Goal: Task Accomplishment & Management: Complete application form

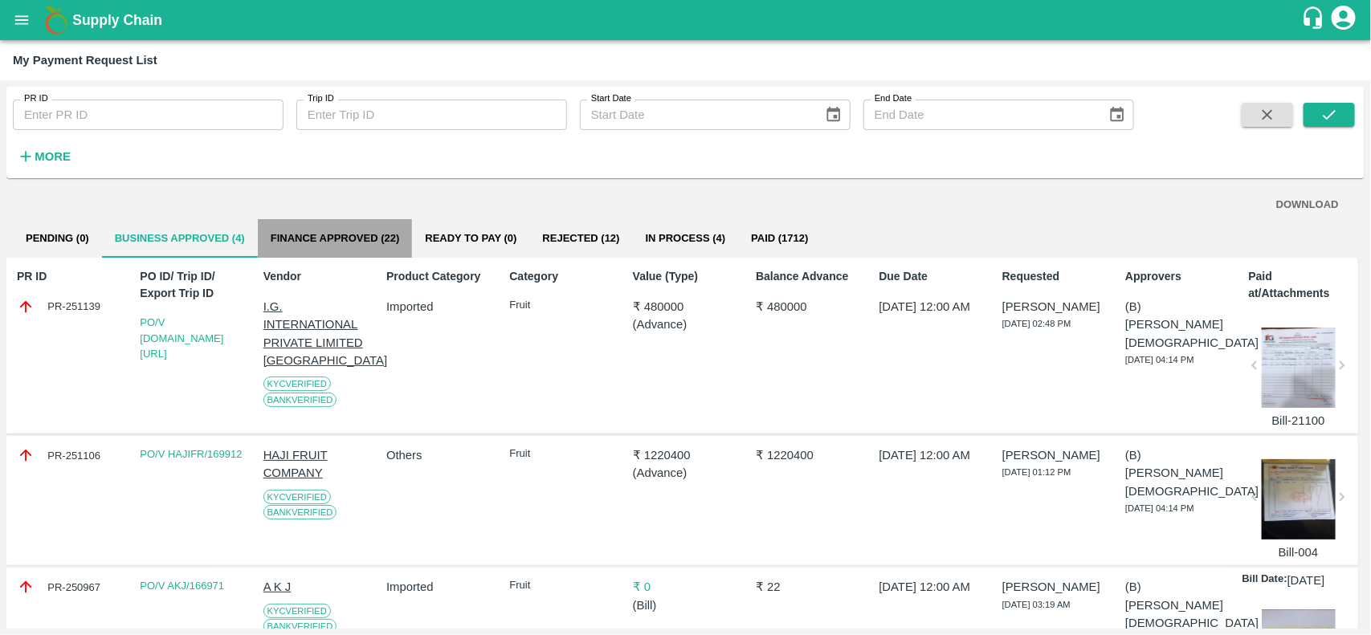
click at [367, 251] on button "Finance Approved (22)" at bounding box center [335, 238] width 155 height 39
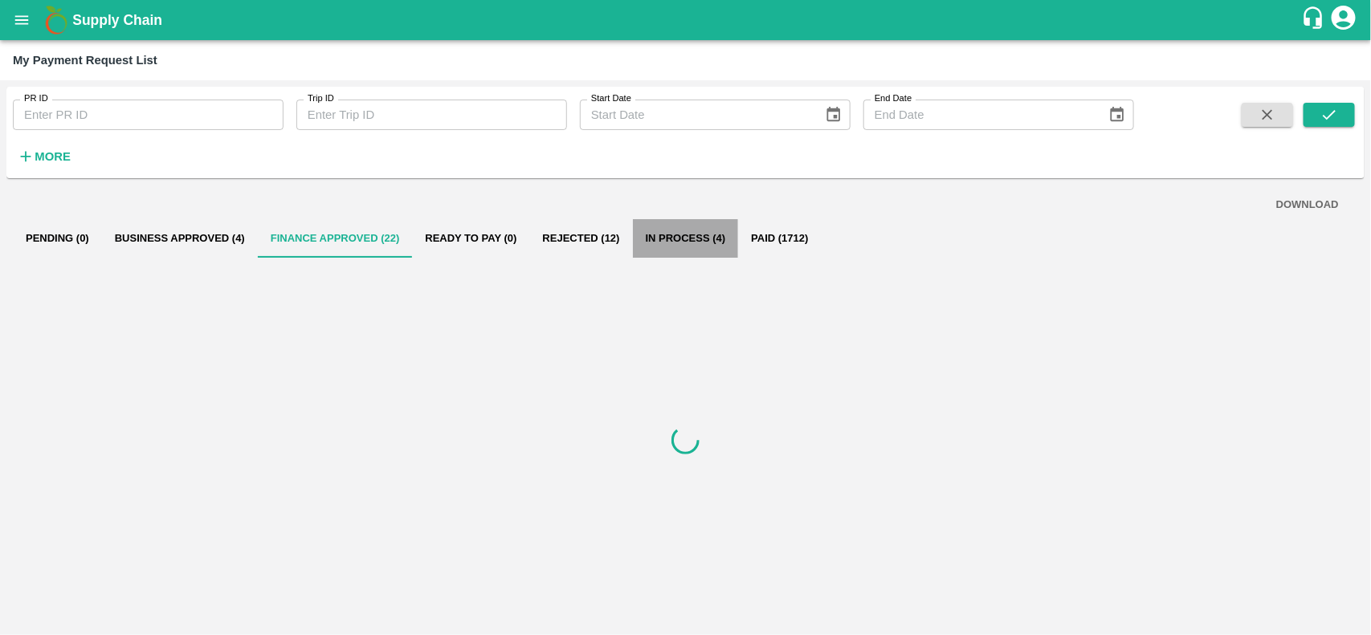
click at [700, 235] on button "In Process (4)" at bounding box center [686, 238] width 106 height 39
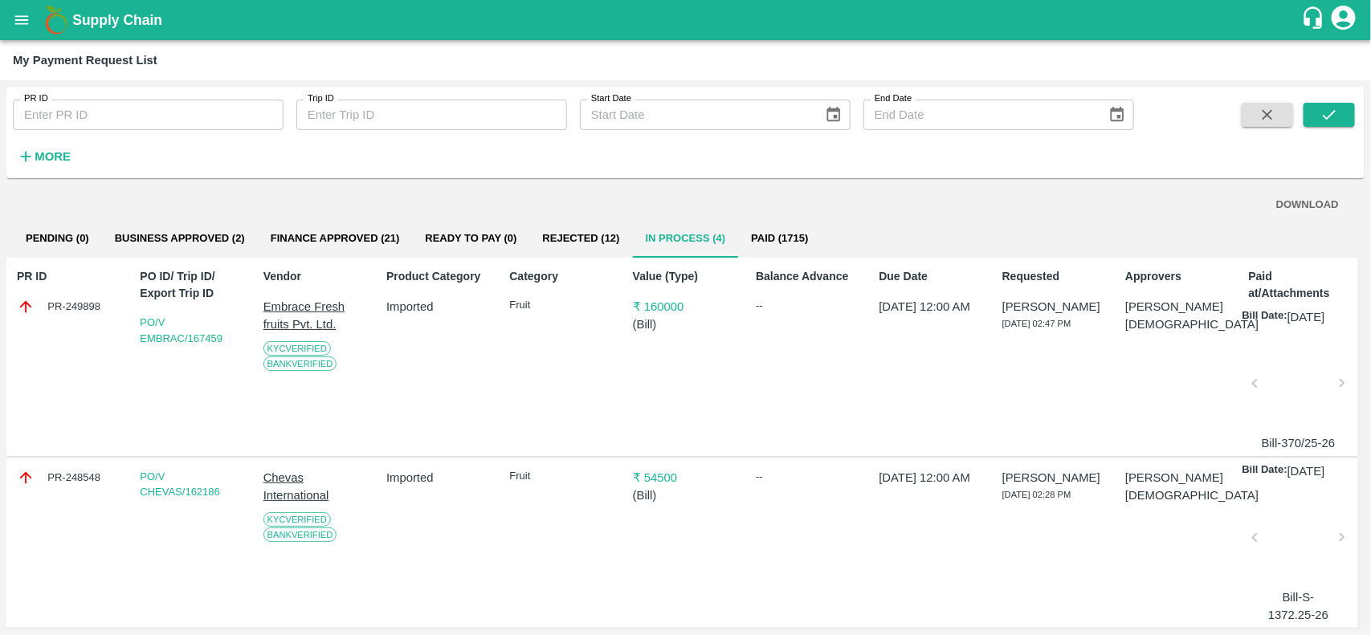
click at [774, 239] on button "Paid (1715)" at bounding box center [779, 238] width 83 height 39
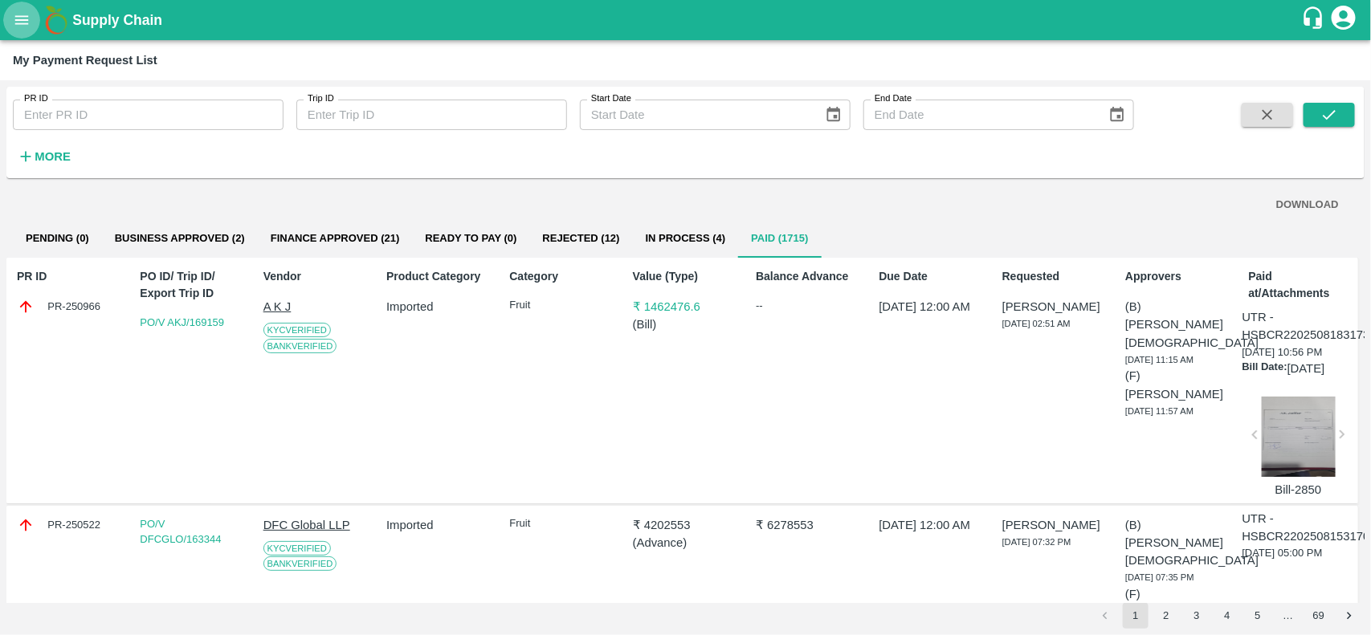
click at [37, 14] on button "open drawer" at bounding box center [21, 20] width 37 height 37
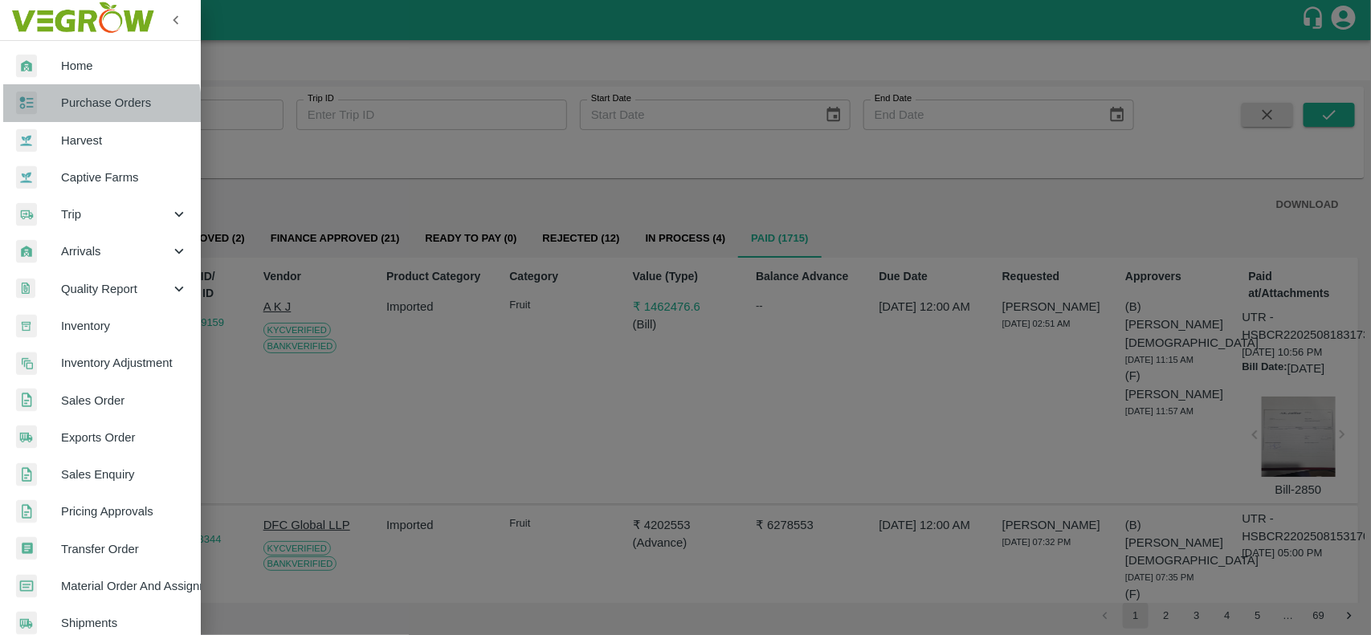
click at [47, 114] on div at bounding box center [38, 103] width 45 height 23
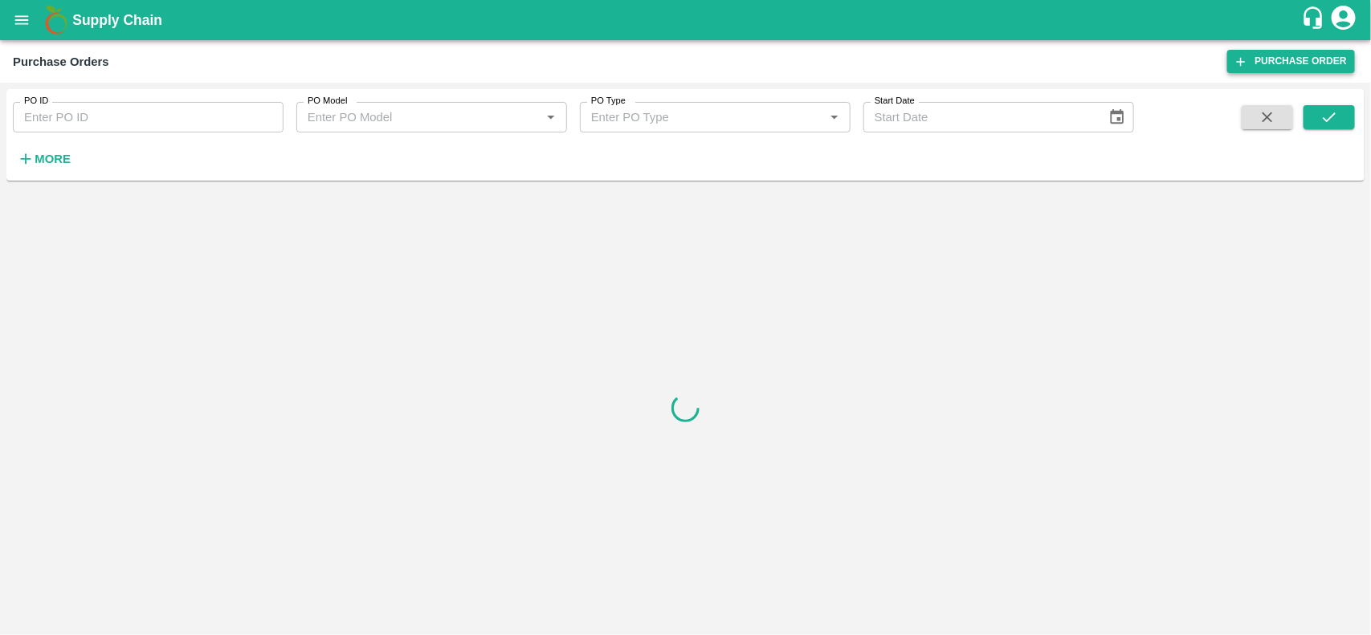
click at [1270, 65] on link "Purchase Order" at bounding box center [1291, 61] width 128 height 23
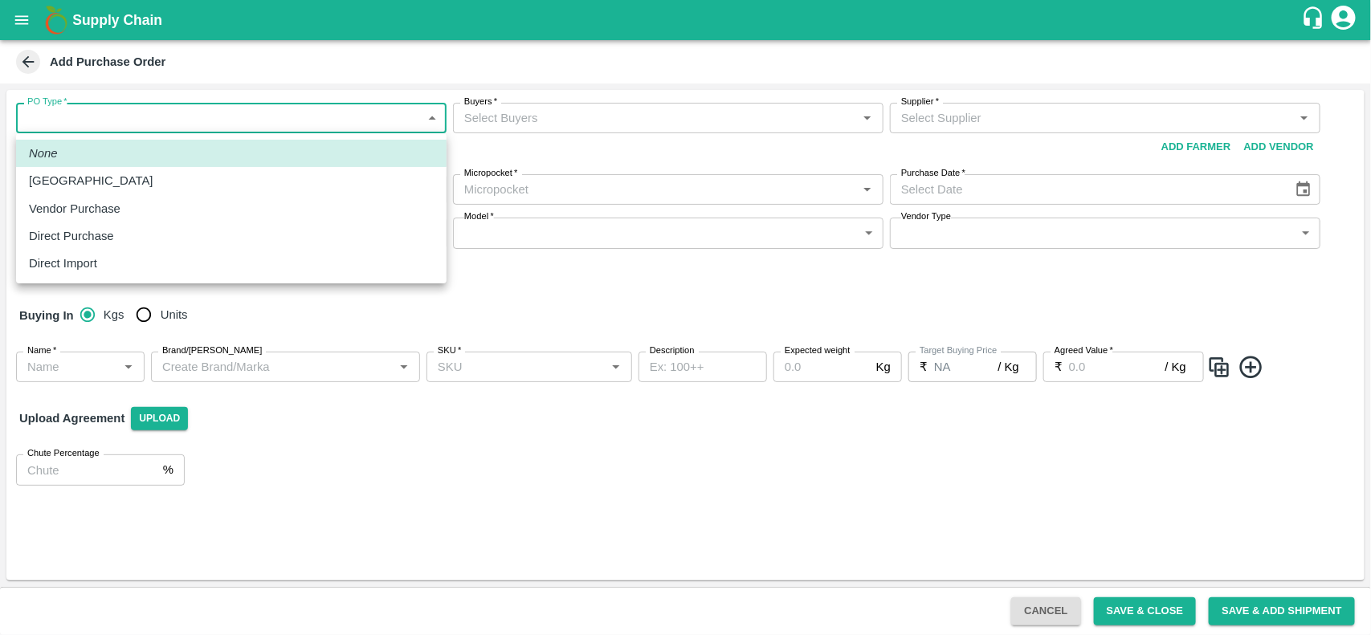
click at [84, 118] on body "Supply Chain Add Purchase Order PO Type   * ​ PO Type Buyers   * Buyers   * Sup…" at bounding box center [685, 317] width 1371 height 635
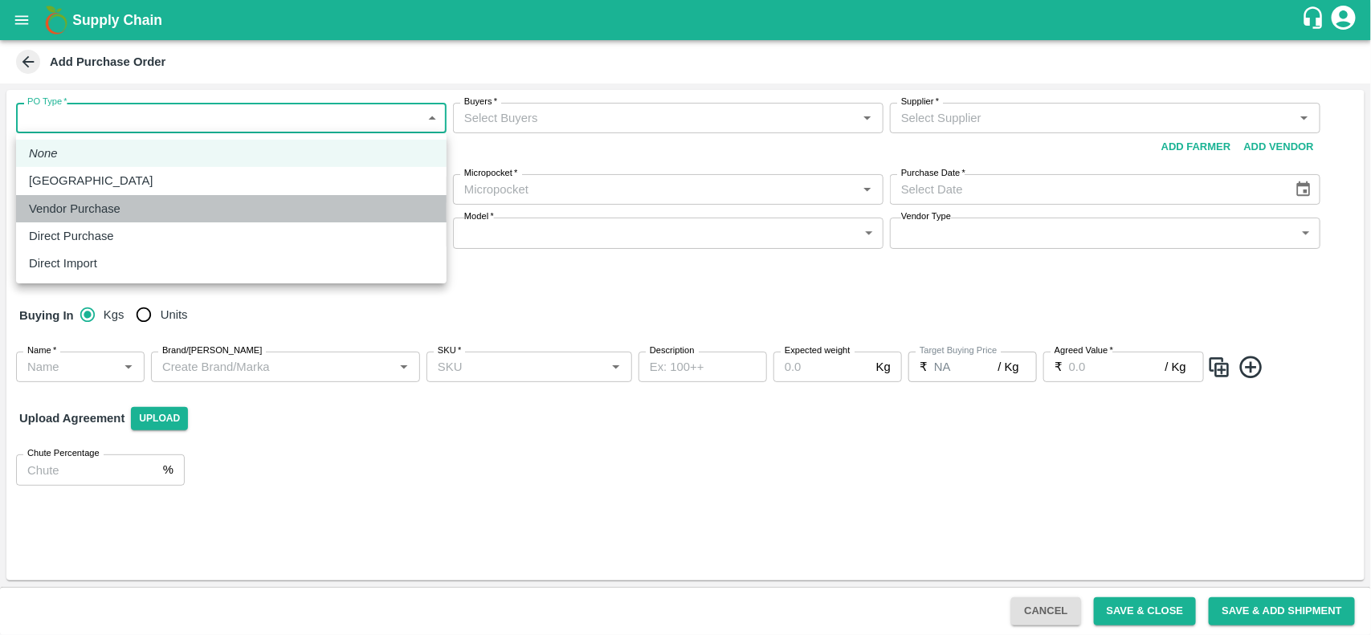
click at [70, 206] on p "Vendor Purchase" at bounding box center [75, 209] width 92 height 18
type input "2"
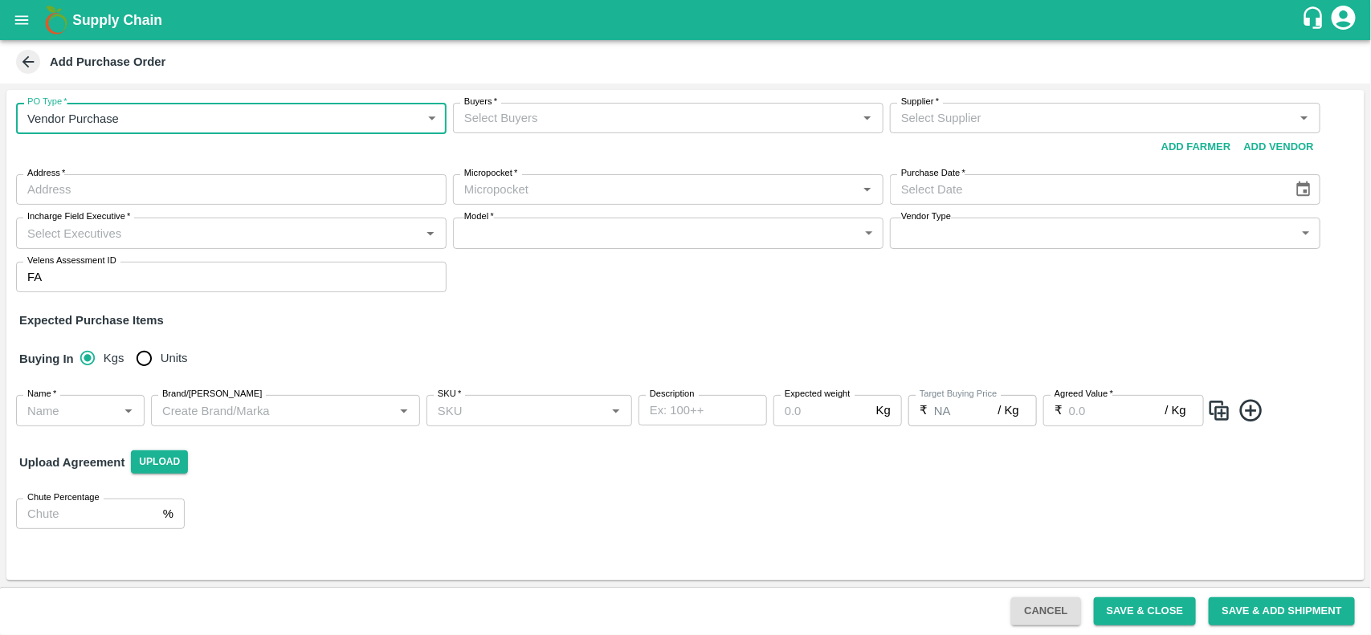
click at [534, 125] on input "Buyers   *" at bounding box center [655, 118] width 394 height 21
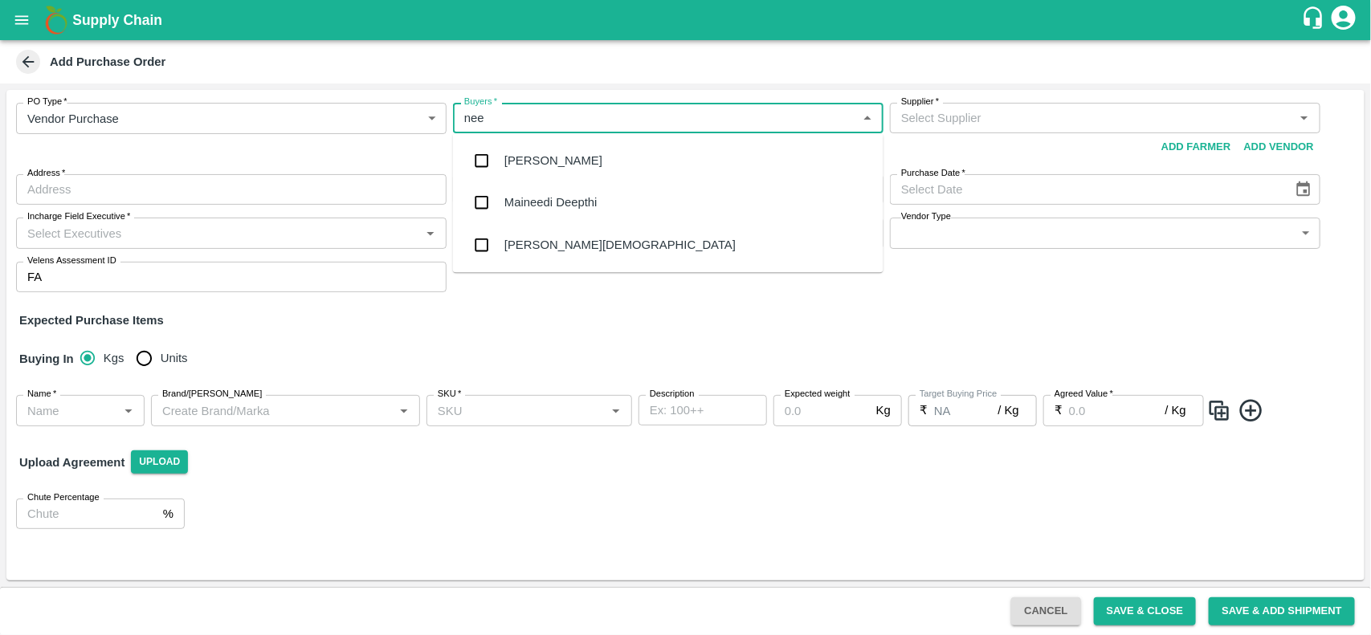
type input "neet"
click at [539, 197] on div "[PERSON_NAME][DEMOGRAPHIC_DATA]" at bounding box center [619, 203] width 231 height 18
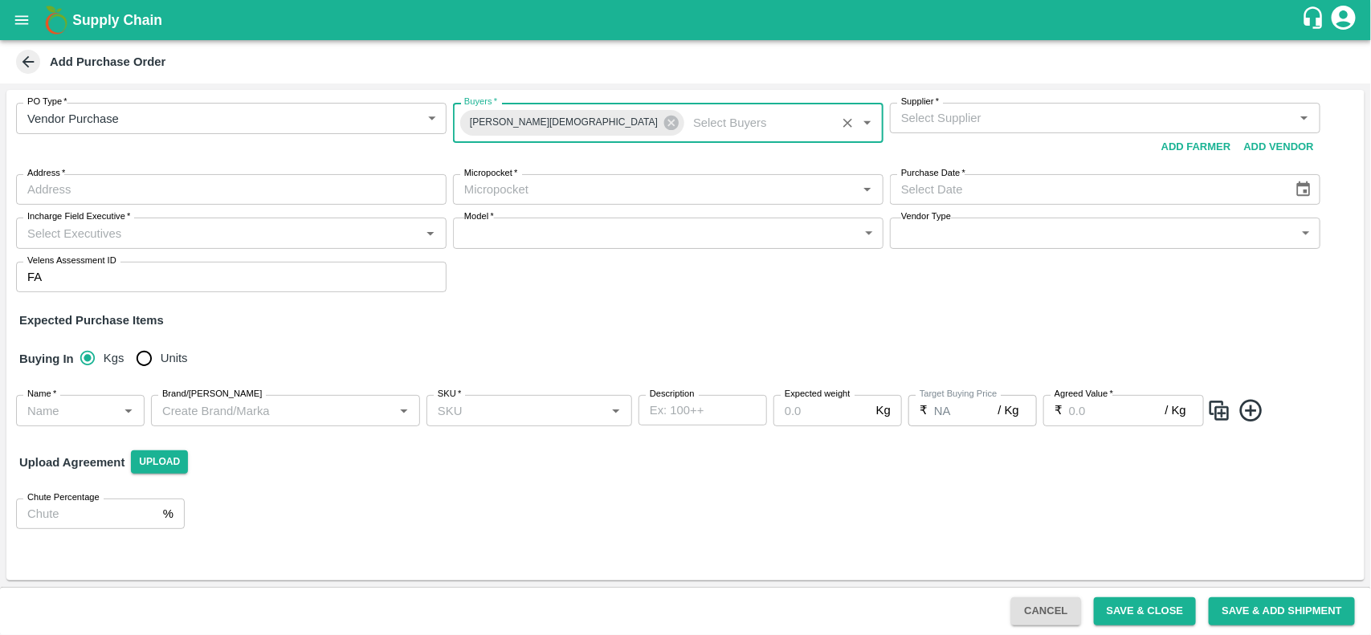
click at [974, 120] on input "Supplier   *" at bounding box center [1092, 118] width 394 height 21
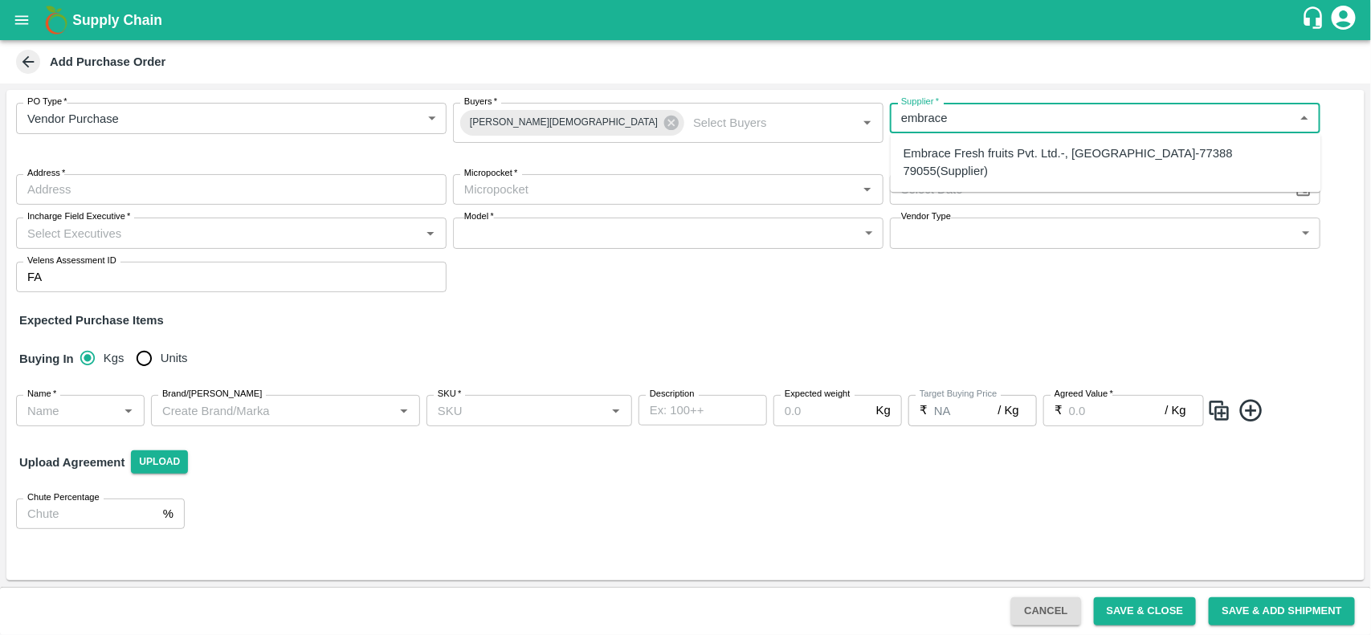
click at [988, 153] on div "Embrace Fresh fruits Pvt. Ltd.-, Mumbai-77388 79055(Supplier)" at bounding box center [1106, 163] width 405 height 36
type input "Embrace Fresh fruits Pvt. Ltd.-, Mumbai-77388 79055(Supplier)"
type input ", Mumbai, , Maharashtra"
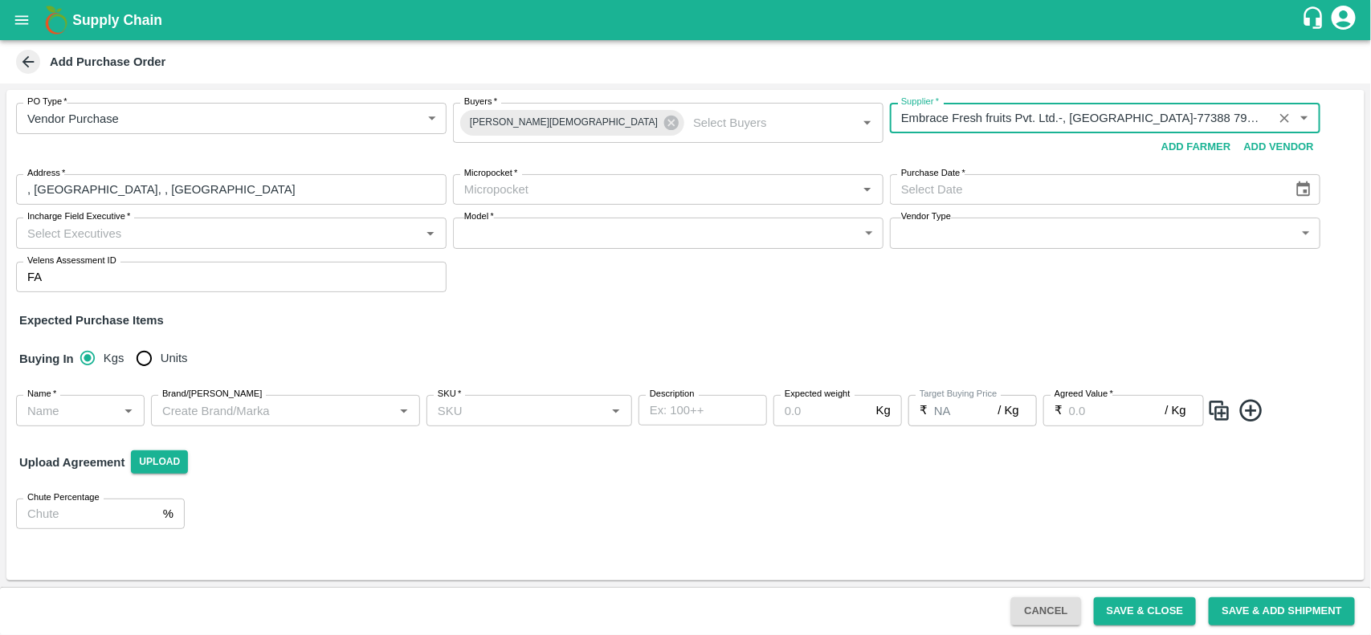
type input "Embrace Fresh fruits Pvt. Ltd.-, Mumbai-77388 79055(Supplier)"
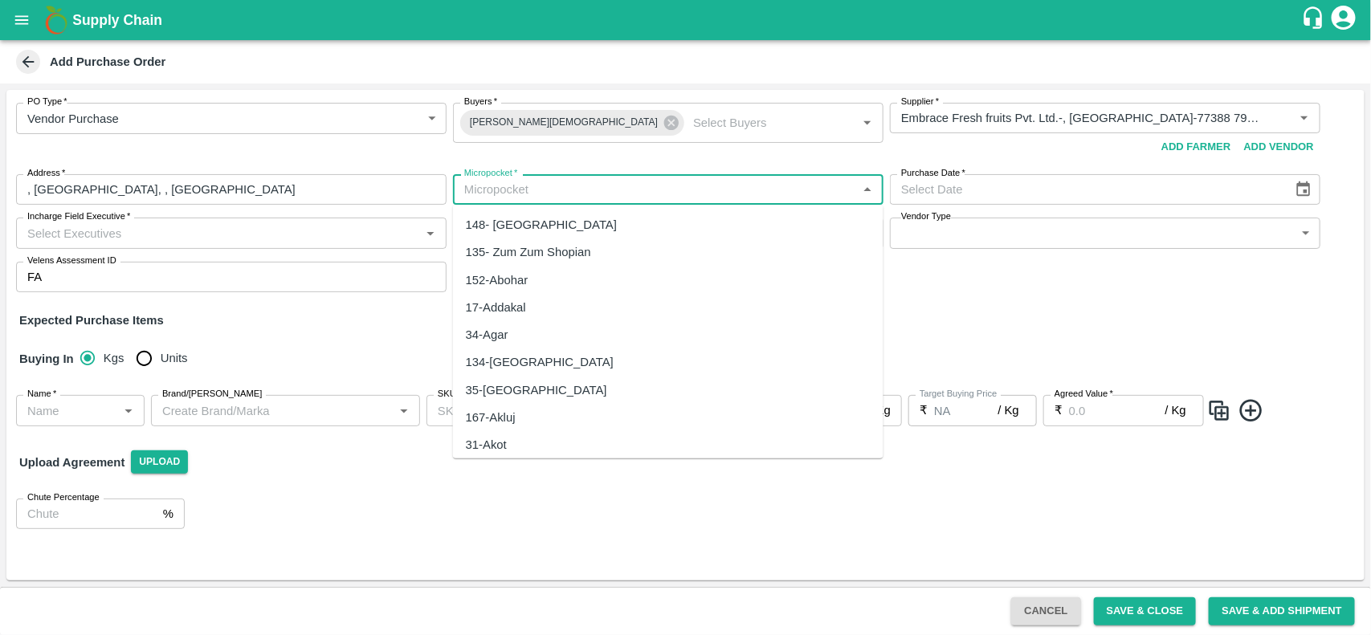
click at [647, 186] on input "Micropocket   *" at bounding box center [655, 189] width 394 height 21
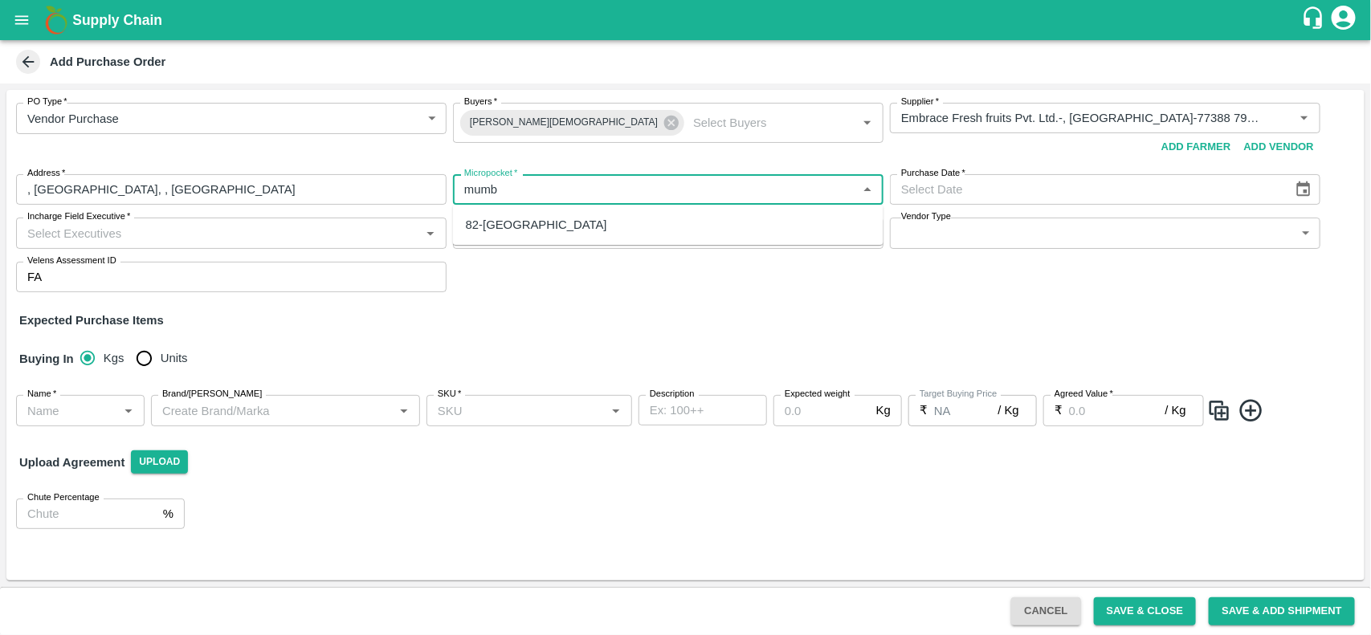
click at [576, 213] on div "82-Mumbai" at bounding box center [668, 224] width 431 height 27
type input "82-Mumbai"
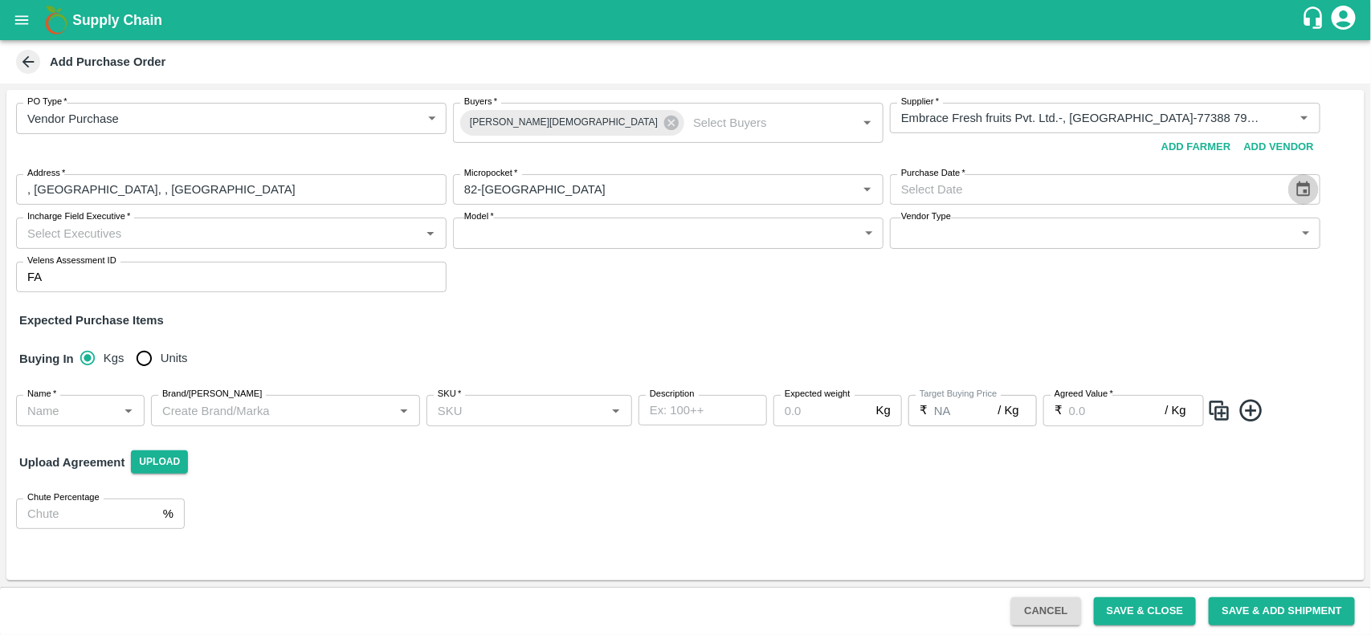
click at [1304, 194] on icon "Choose date" at bounding box center [1304, 190] width 18 height 18
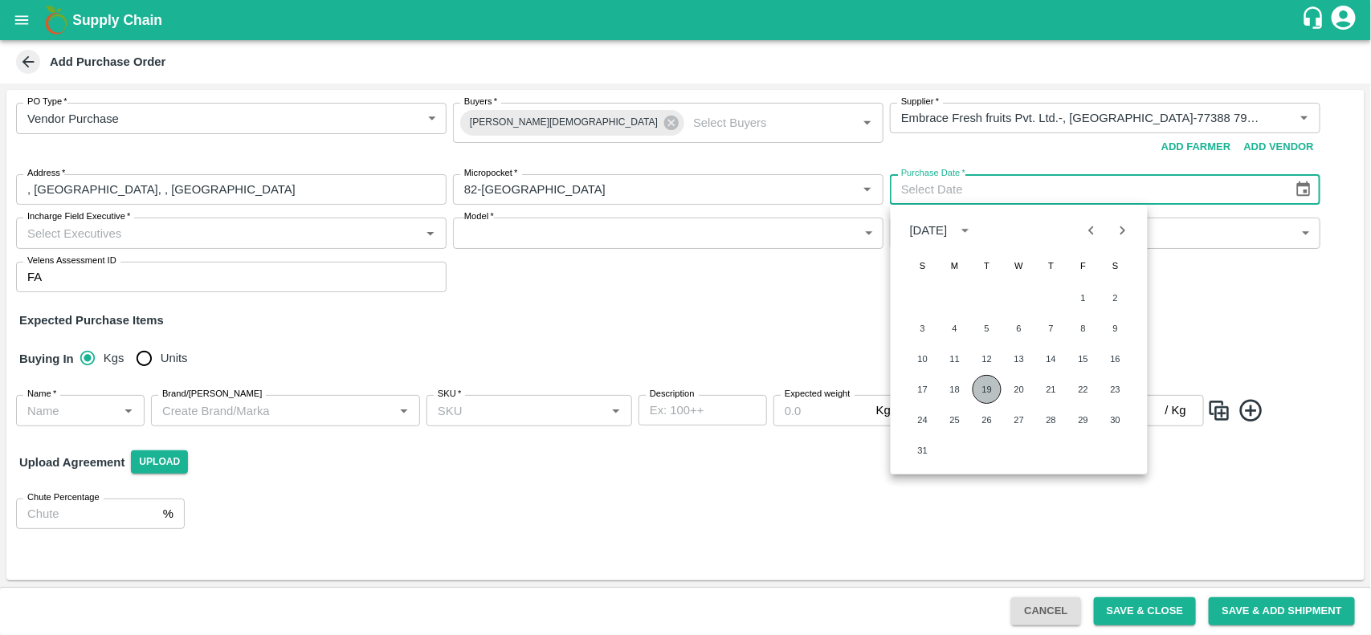
click at [984, 390] on button "19" at bounding box center [987, 389] width 29 height 29
type input "19/08/2025"
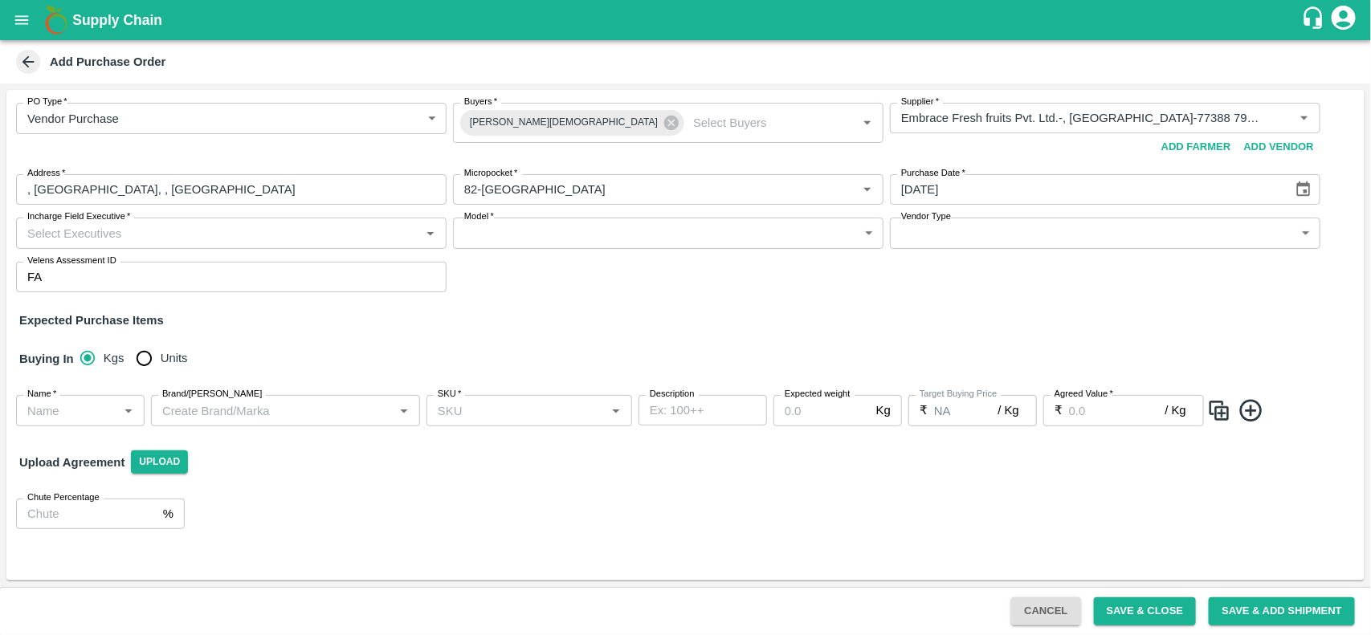
click at [238, 234] on input "Incharge Field Executive   *" at bounding box center [218, 232] width 394 height 21
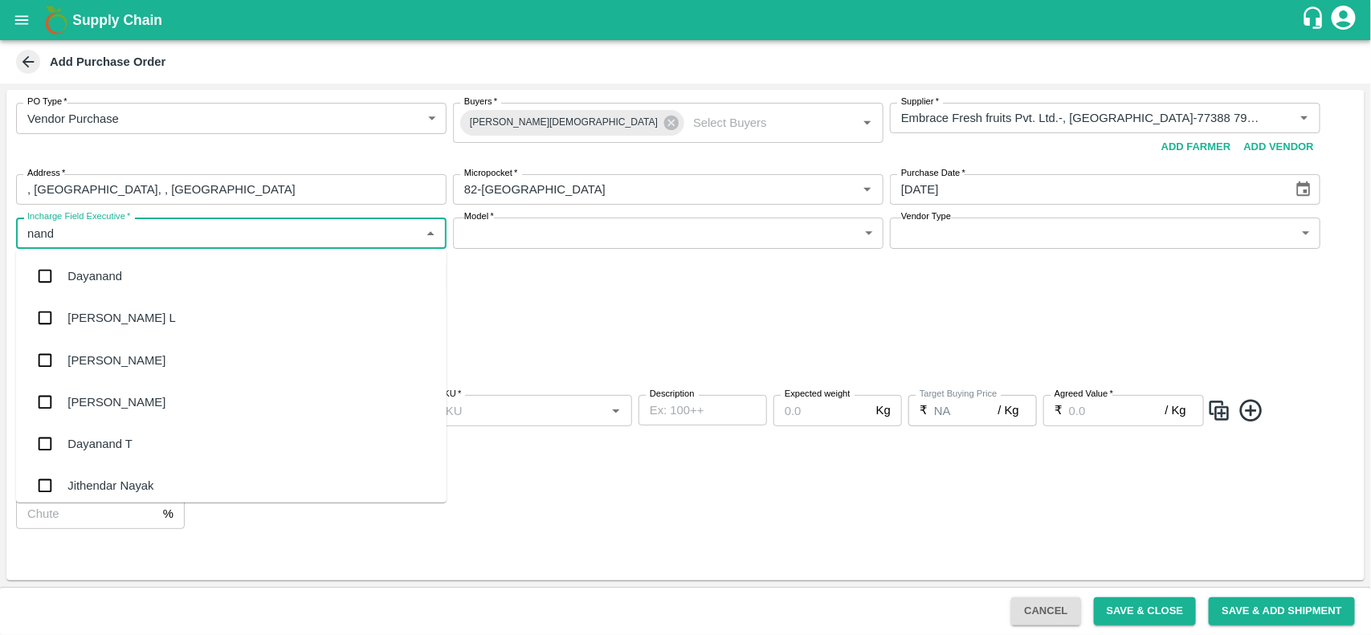
type input "nanda"
click at [165, 259] on div "Nanda Kumar L" at bounding box center [231, 276] width 431 height 42
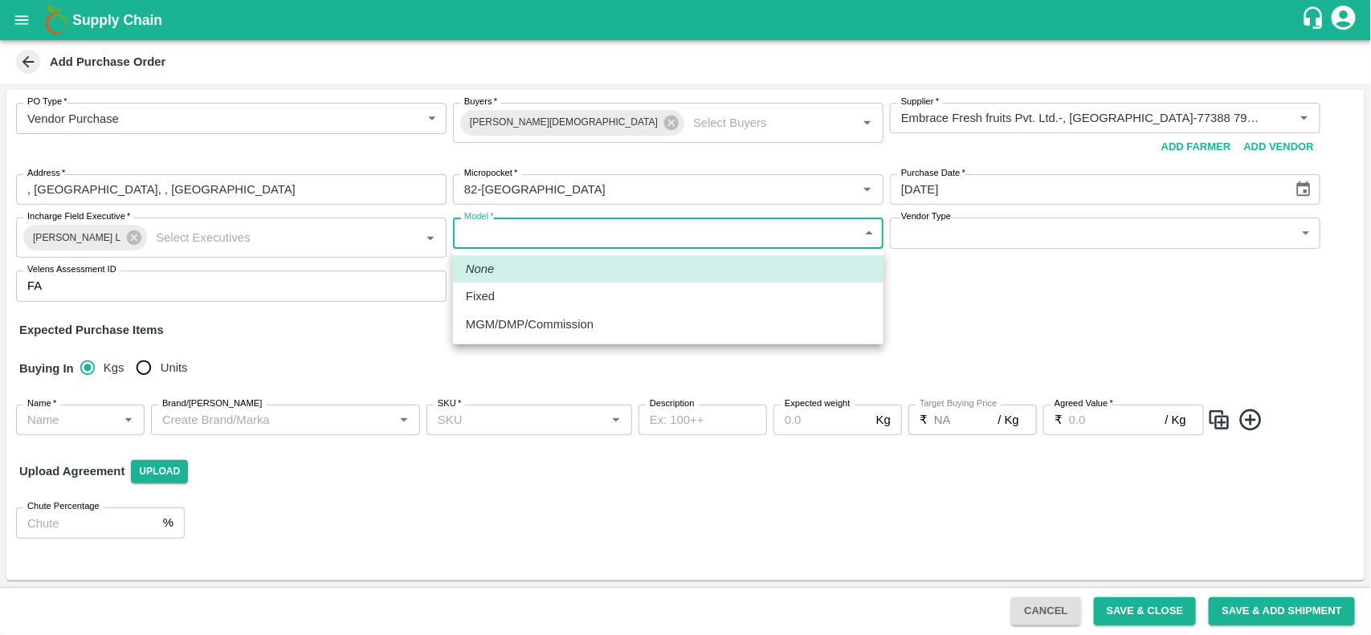
click at [492, 227] on body "Supply Chain Add Purchase Order PO Type   * Vendor Purchase 2 PO Type Buyers   …" at bounding box center [685, 317] width 1371 height 635
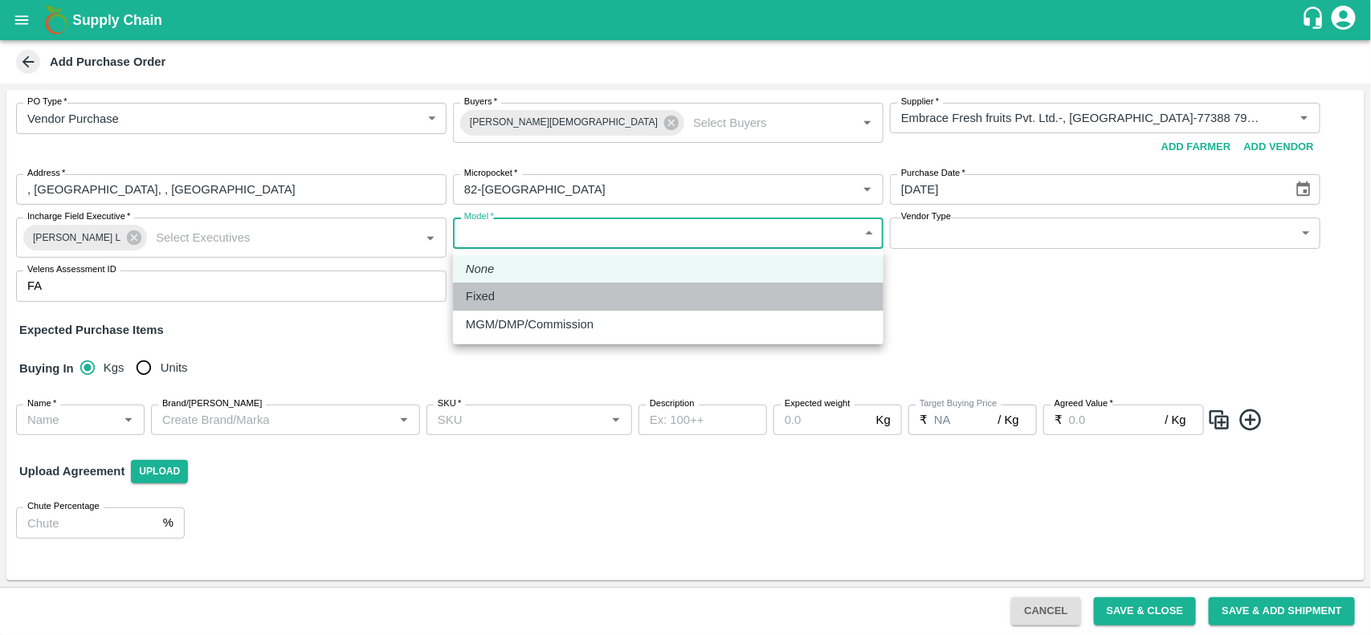
click at [504, 294] on div "Fixed" at bounding box center [668, 297] width 405 height 18
type input "Fixed"
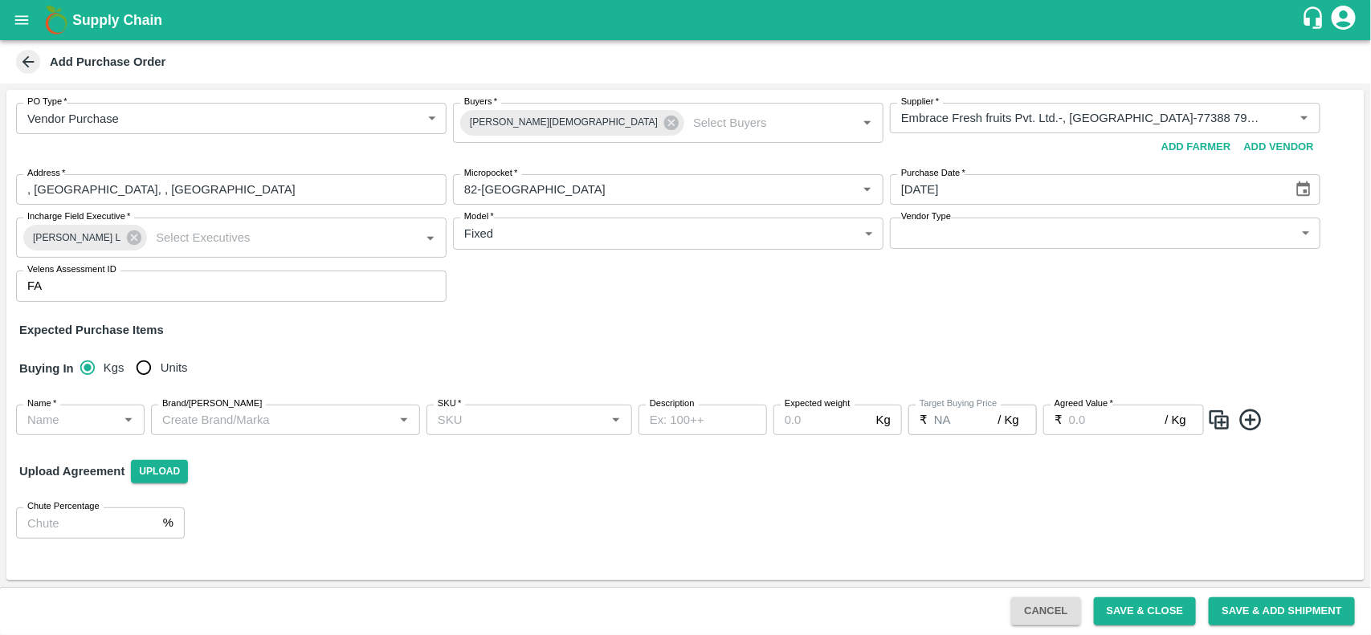
click at [994, 251] on div "Vendor Type ​ Vendor Type" at bounding box center [1105, 238] width 431 height 40
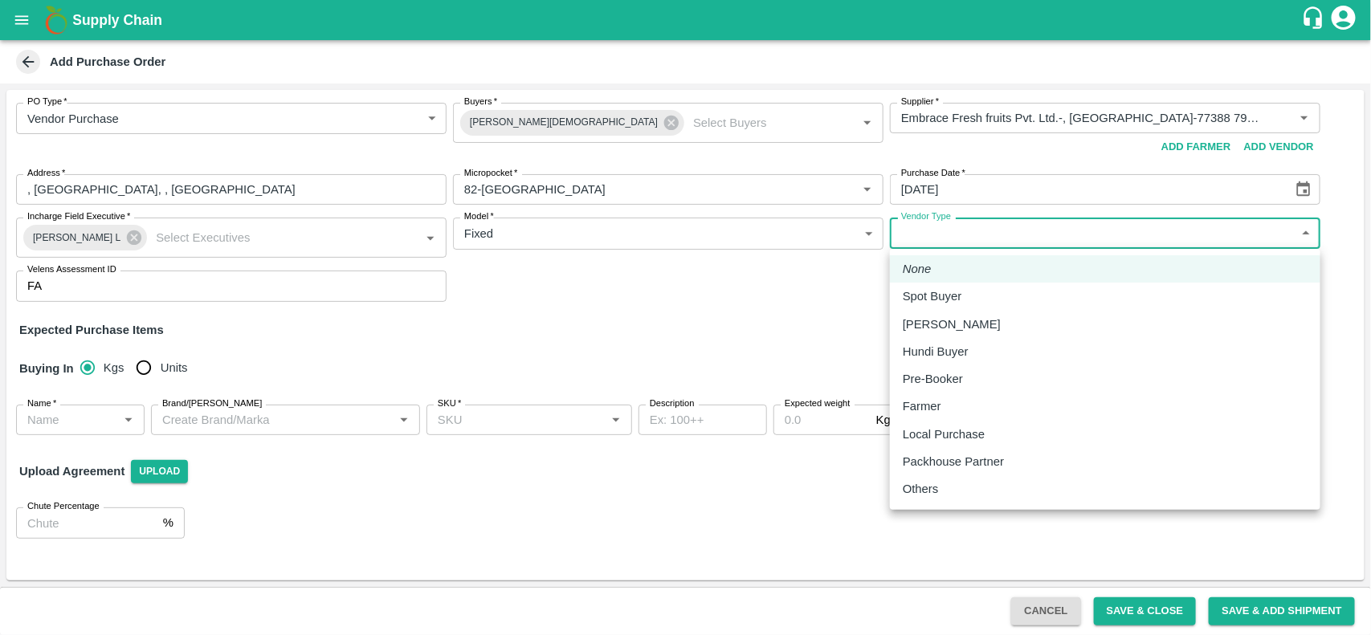
click at [984, 241] on body "Supply Chain Add Purchase Order PO Type   * Vendor Purchase 2 PO Type Buyers   …" at bounding box center [685, 317] width 1371 height 635
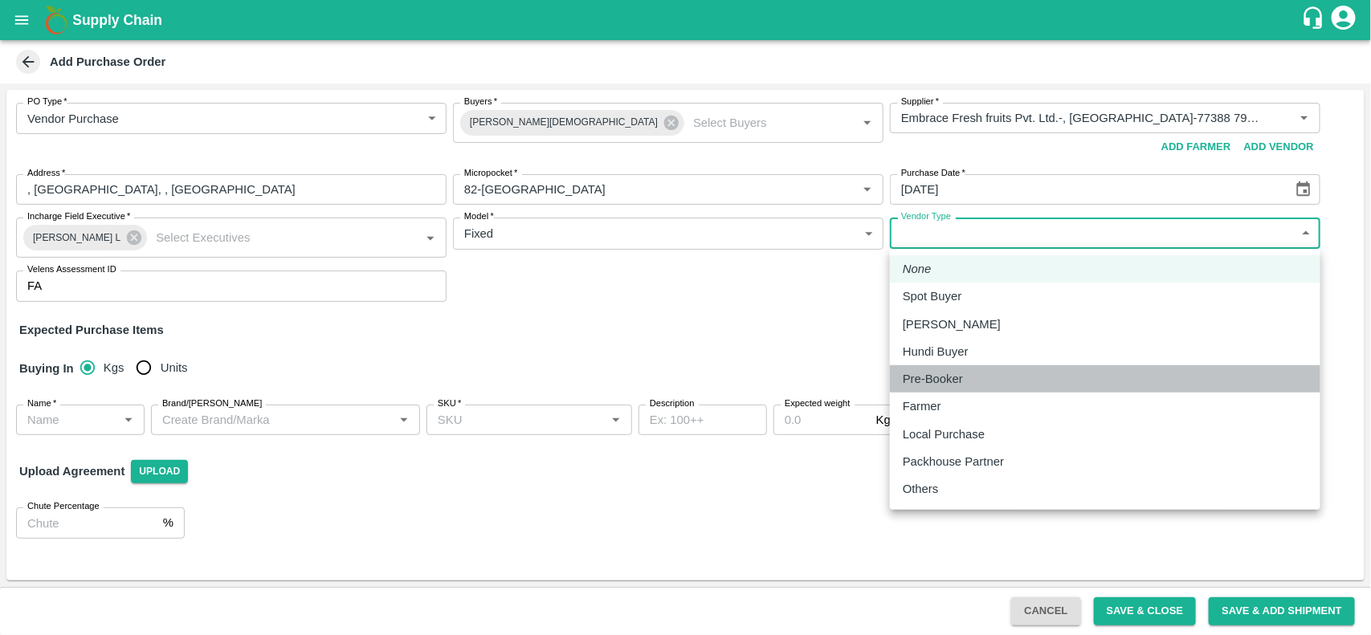
click at [936, 380] on p "Pre-Booker" at bounding box center [933, 379] width 60 height 18
type input "PRE_BOOKER"
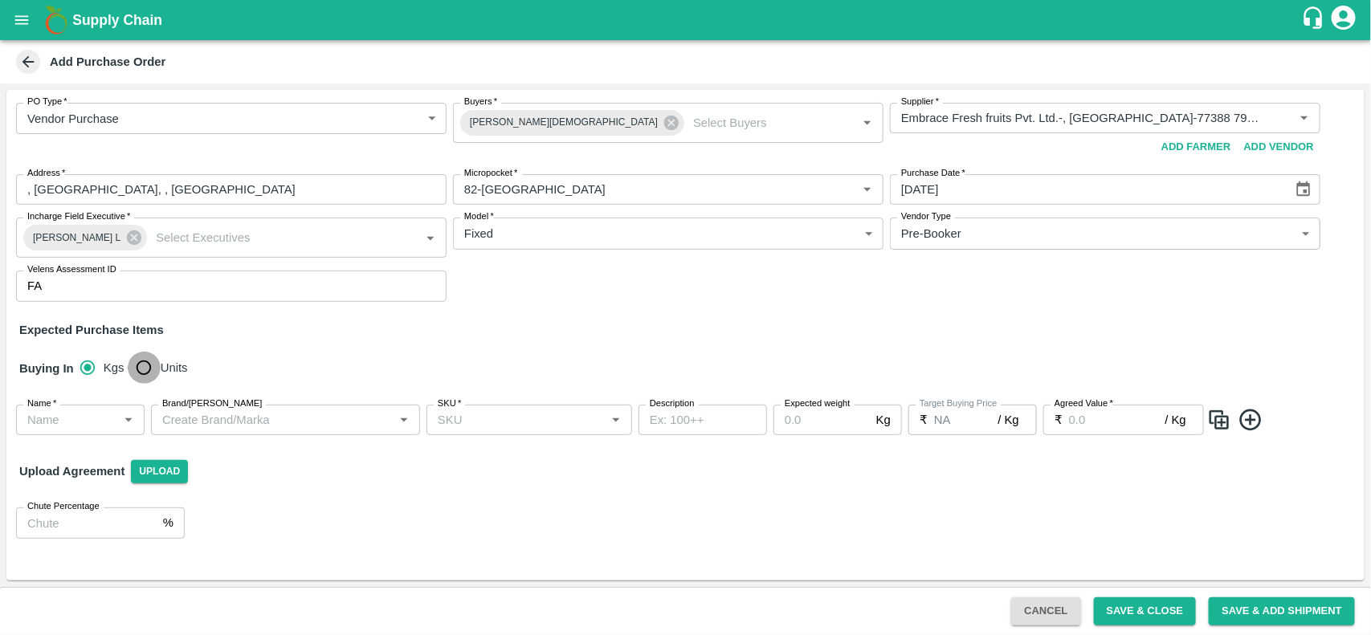
click at [138, 359] on input "Units" at bounding box center [144, 368] width 32 height 32
radio input "true"
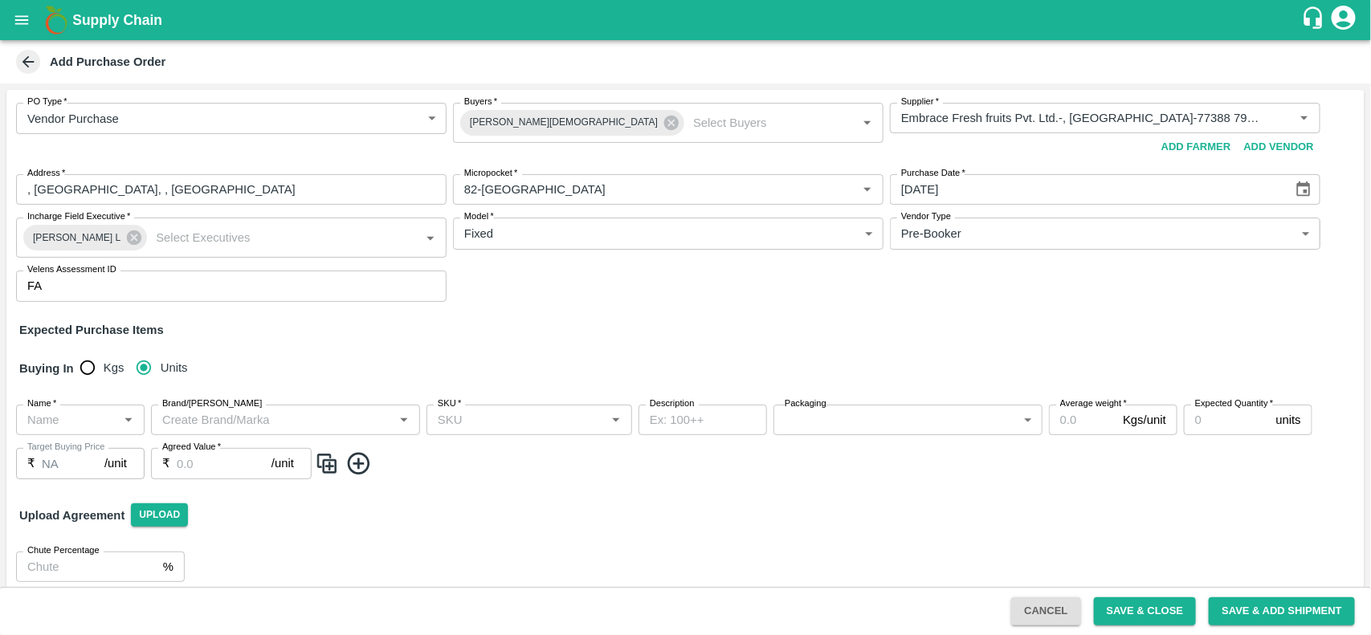
click at [66, 431] on div "Name   *" at bounding box center [80, 420] width 129 height 31
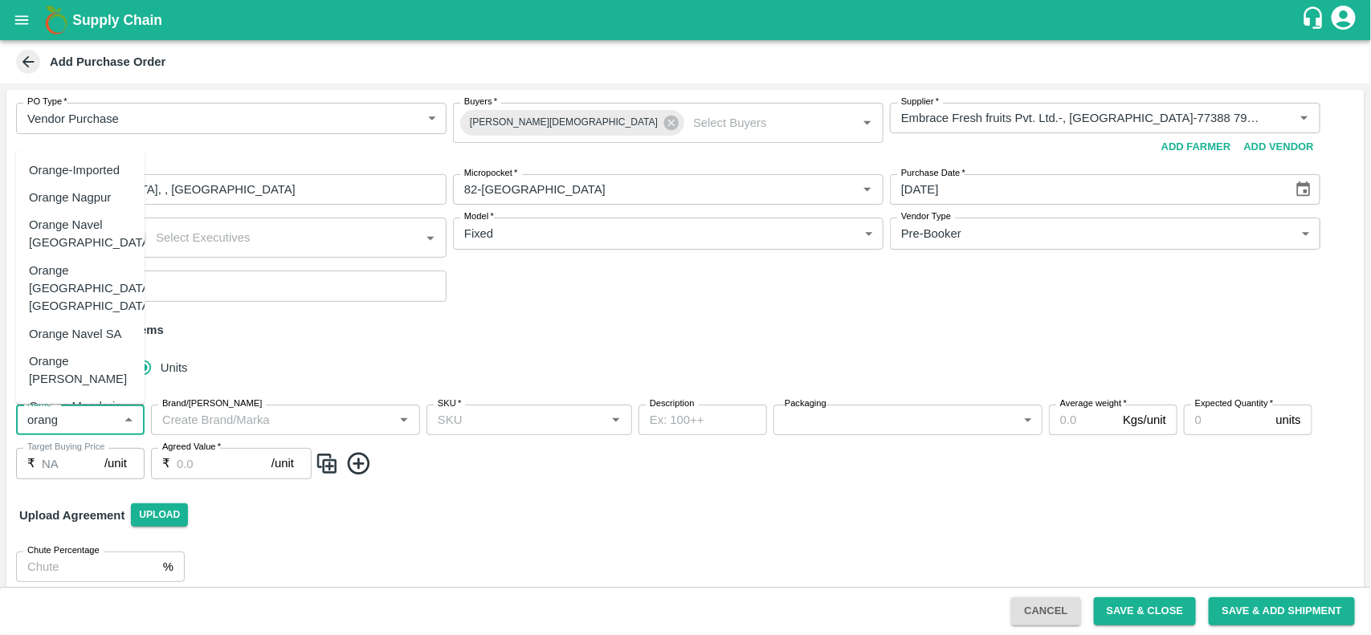
click at [76, 353] on div "Orange Valencia SA" at bounding box center [80, 371] width 103 height 36
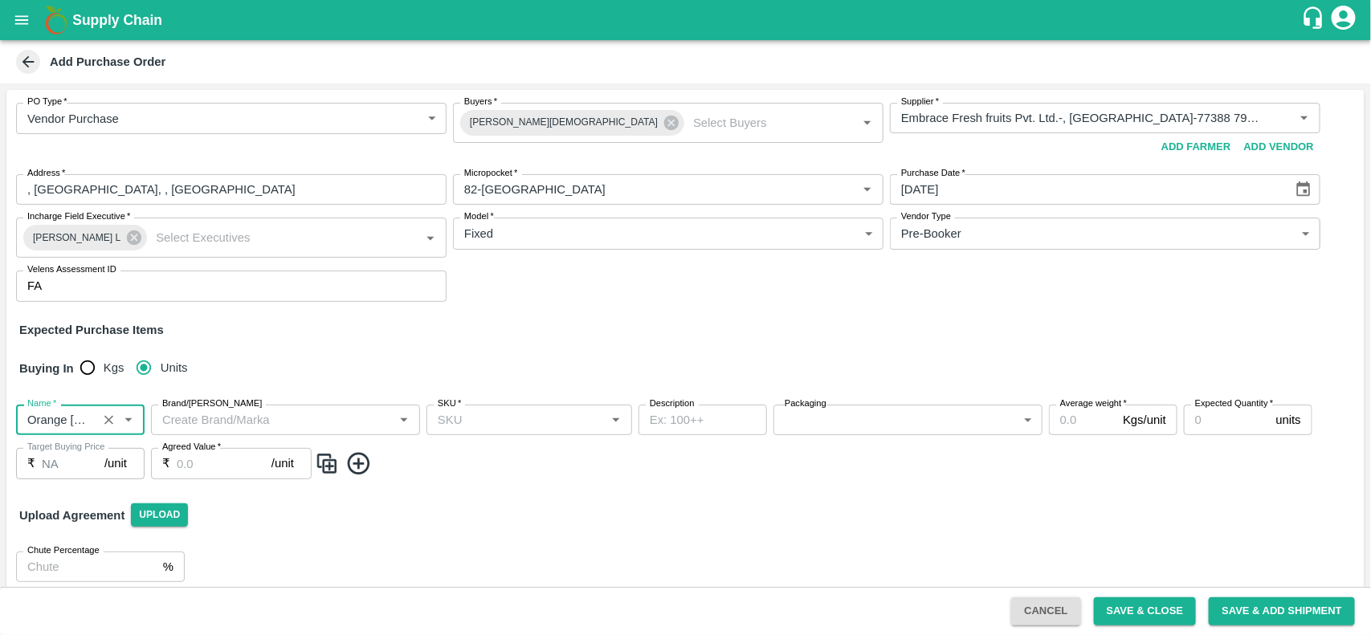
type input "Orange Valencia SA"
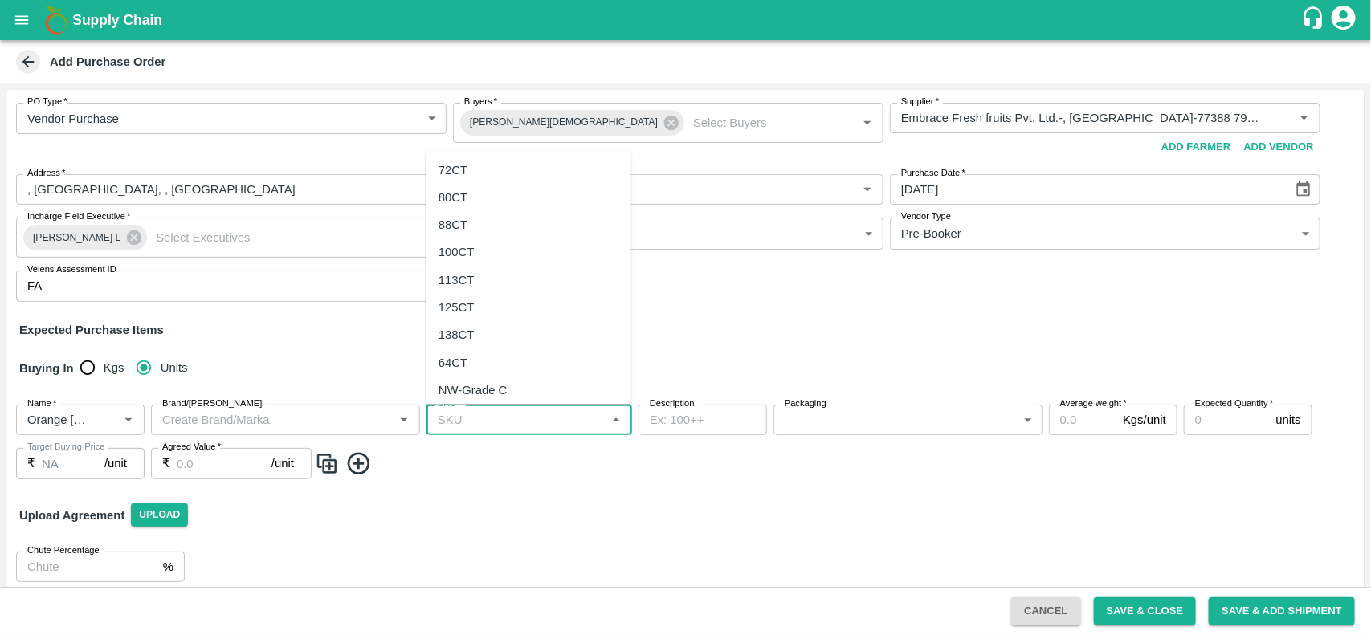
click at [528, 427] on input "SKU   *" at bounding box center [515, 420] width 169 height 21
click at [467, 174] on div "72CT" at bounding box center [529, 170] width 206 height 27
type input "72CT"
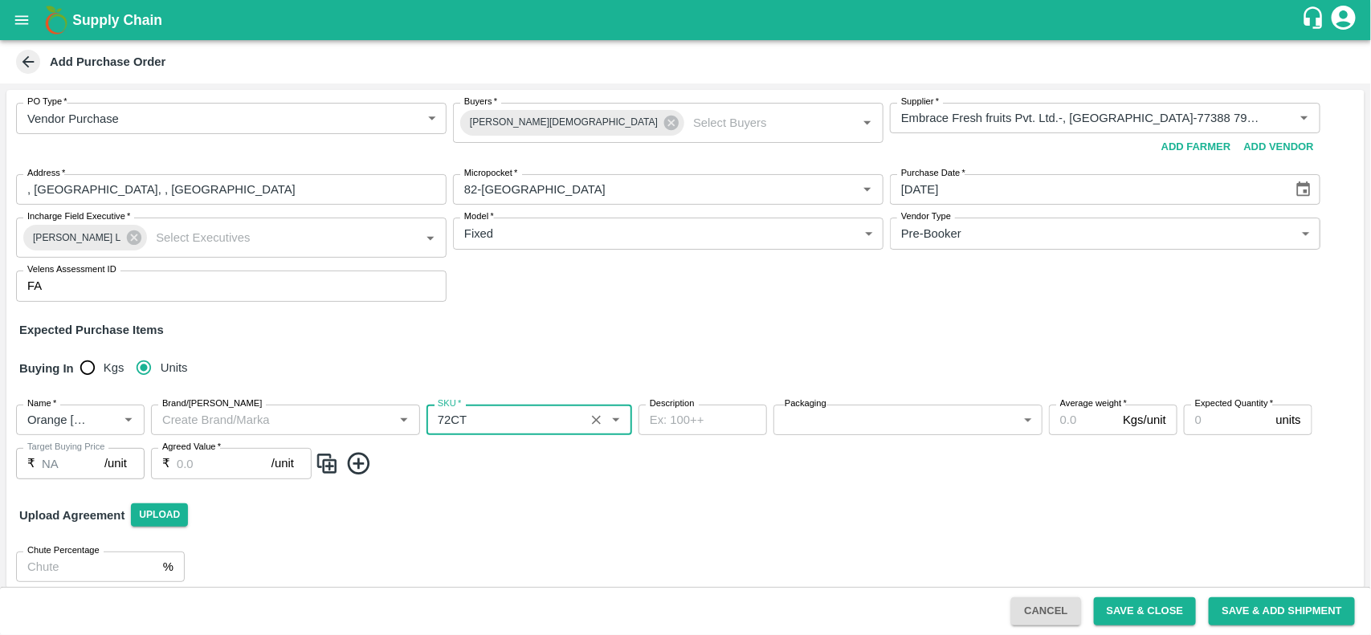
click at [800, 408] on label "Packaging" at bounding box center [806, 404] width 42 height 13
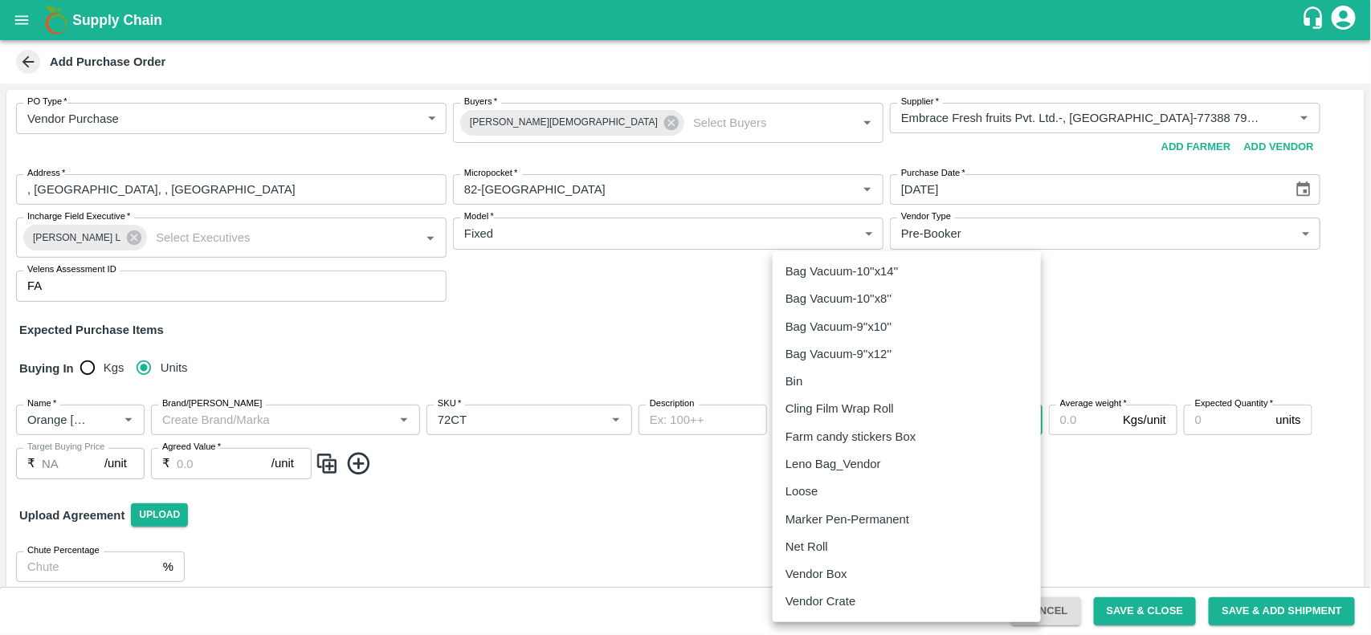
click at [804, 418] on body "Supply Chain Add Purchase Order PO Type   * Vendor Purchase 2 PO Type Buyers   …" at bounding box center [685, 317] width 1371 height 635
click at [823, 578] on p "Vendor Box" at bounding box center [817, 574] width 62 height 18
type input "276"
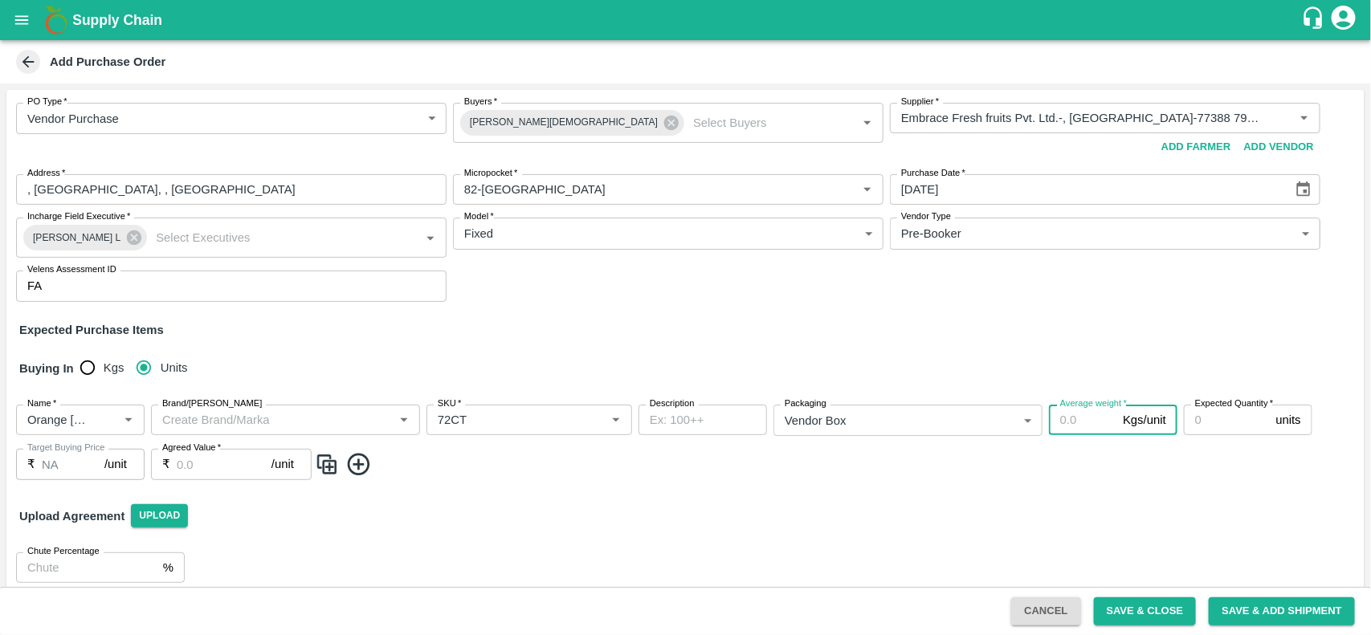
click at [1077, 422] on input "Average weight   *" at bounding box center [1082, 420] width 67 height 31
type input "15"
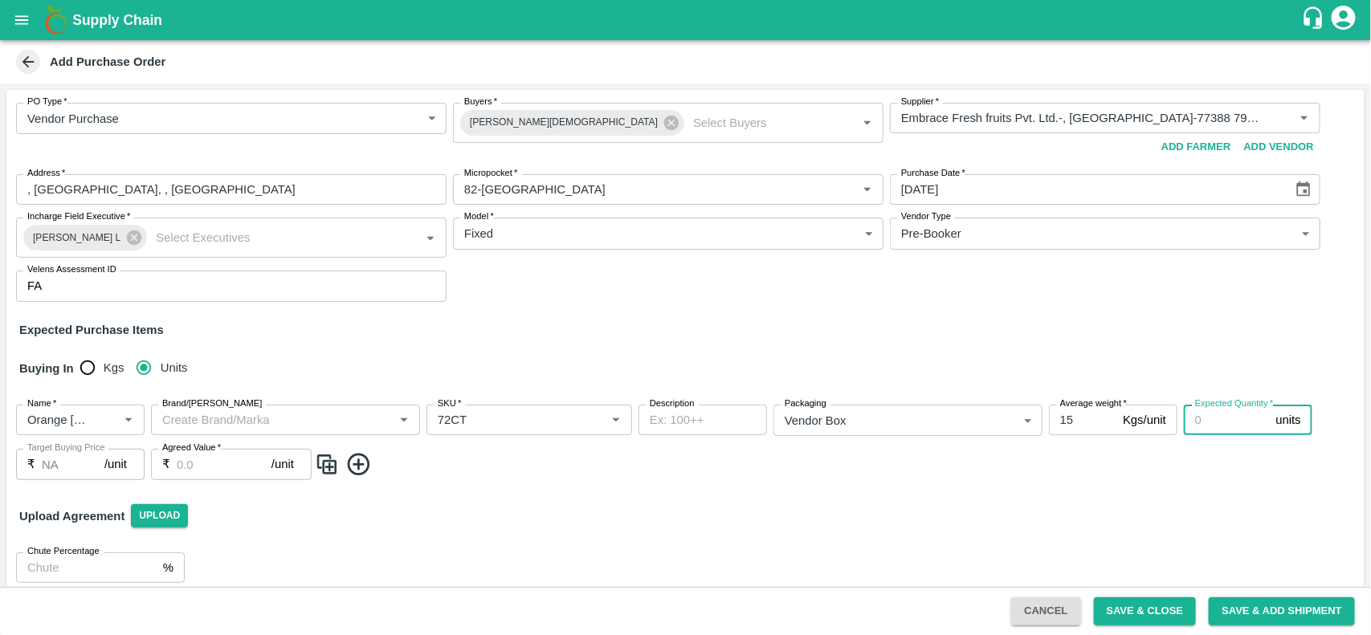
click at [1219, 420] on input "Expected Quantity   *" at bounding box center [1227, 420] width 86 height 31
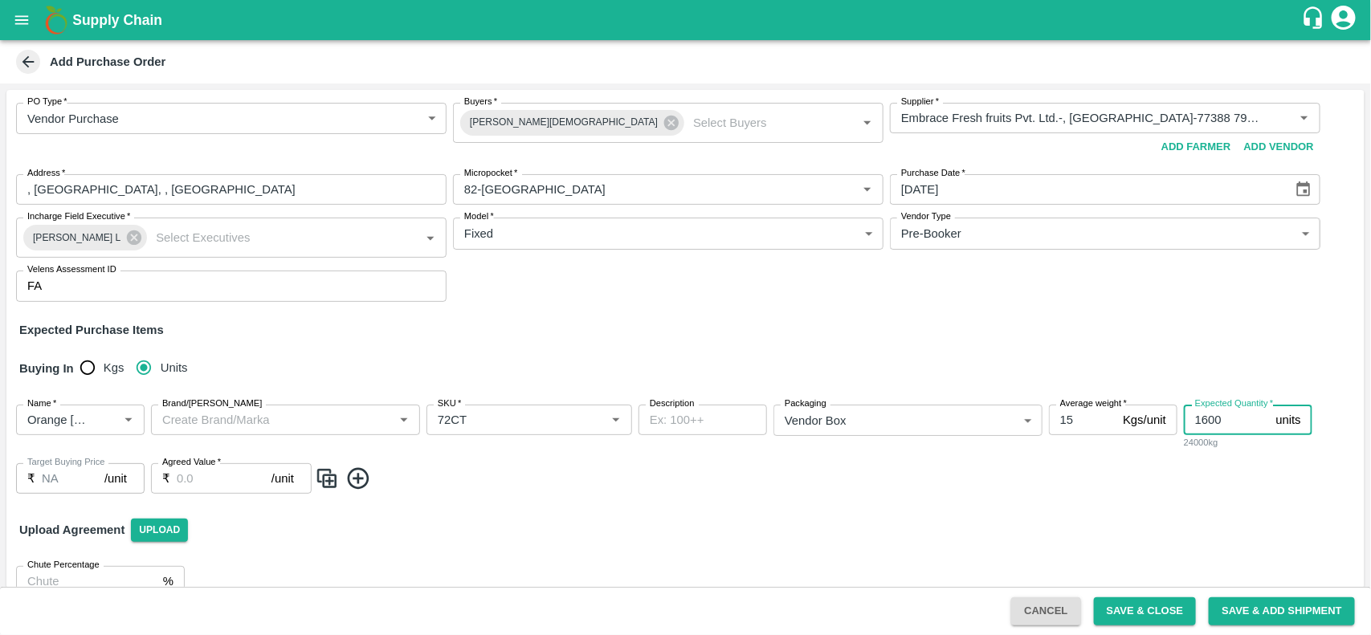
type input "1600"
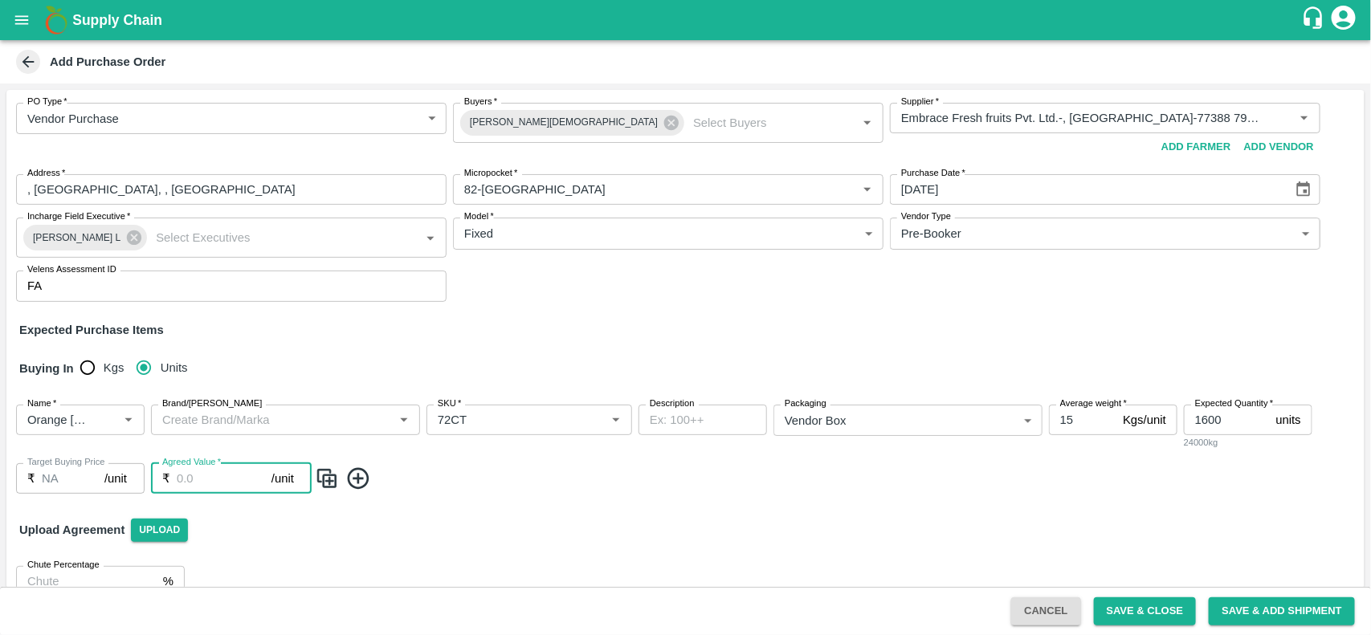
click at [198, 486] on input "Agreed Value   *" at bounding box center [224, 478] width 95 height 31
type input "1900"
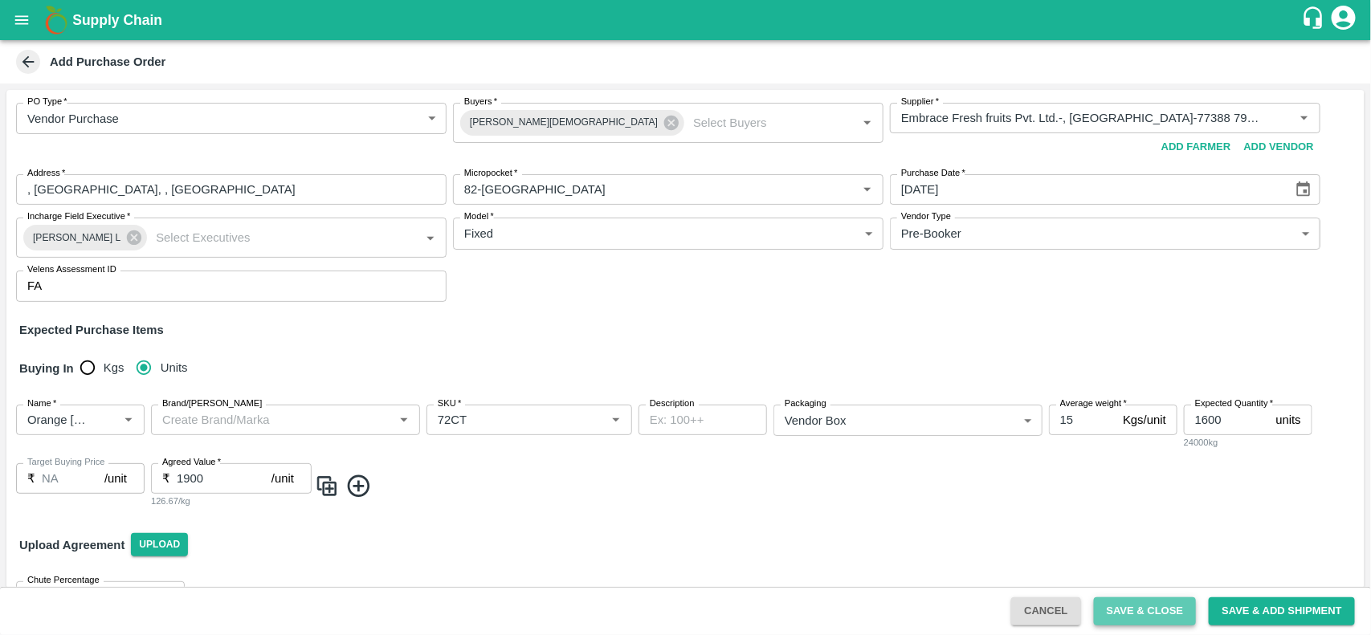
click at [1158, 600] on button "Save & Close" at bounding box center [1145, 612] width 103 height 28
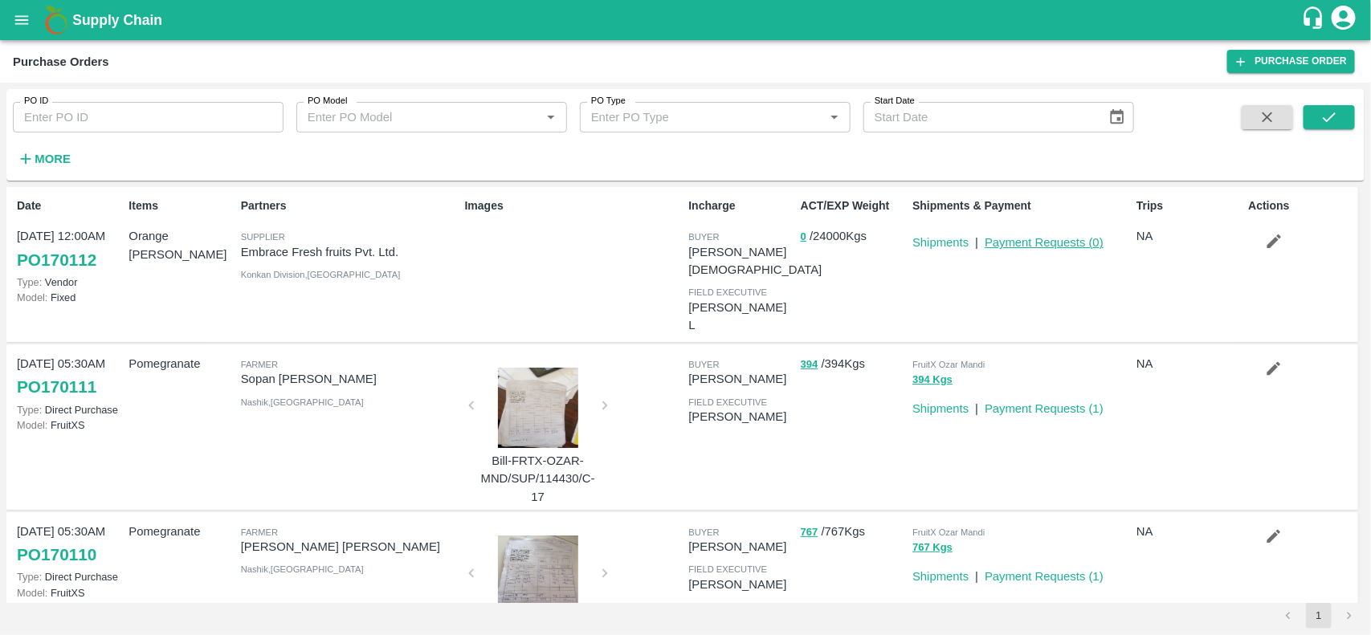
click at [1038, 249] on link "Payment Requests ( 0 )" at bounding box center [1044, 242] width 119 height 13
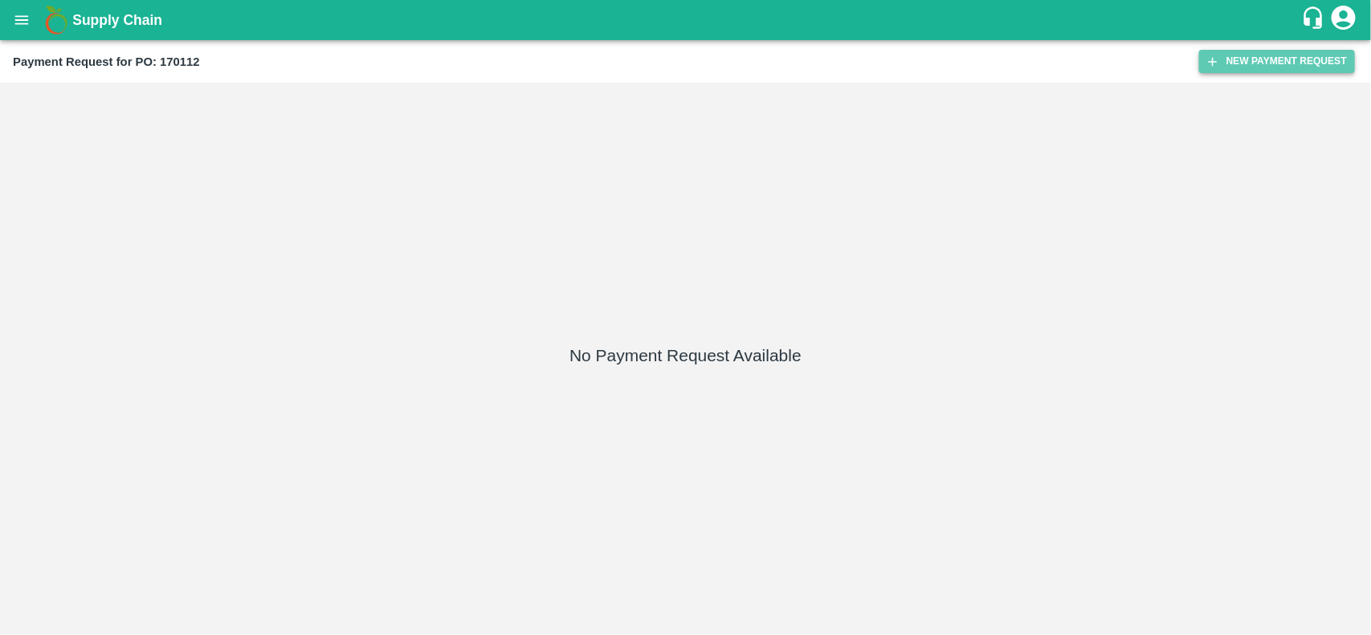
click at [1292, 55] on button "New Payment Request" at bounding box center [1277, 61] width 156 height 23
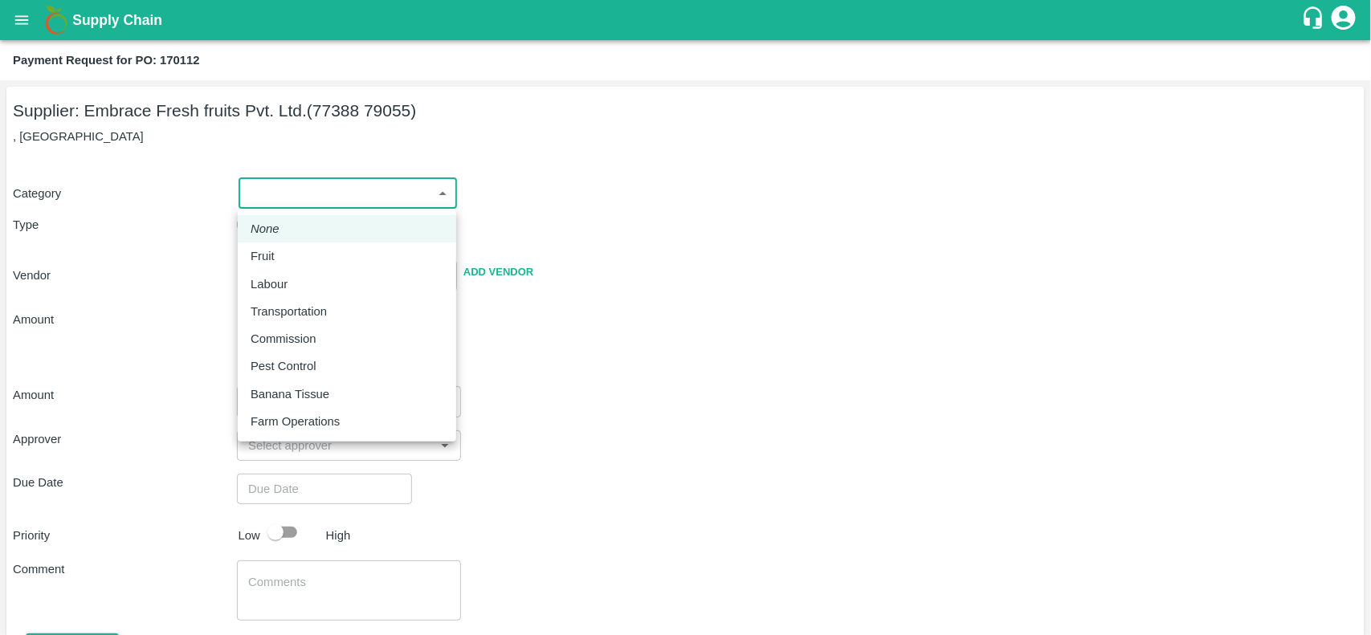
click at [304, 197] on body "Supply Chain Payment Request for PO: 170112 Supplier: Embrace Fresh fruits Pvt.…" at bounding box center [685, 317] width 1371 height 635
click at [273, 253] on p "Fruit" at bounding box center [263, 256] width 24 height 18
type input "1"
type input "Embrace Fresh fruits Pvt. Ltd. - 77388 79055(Supplier)"
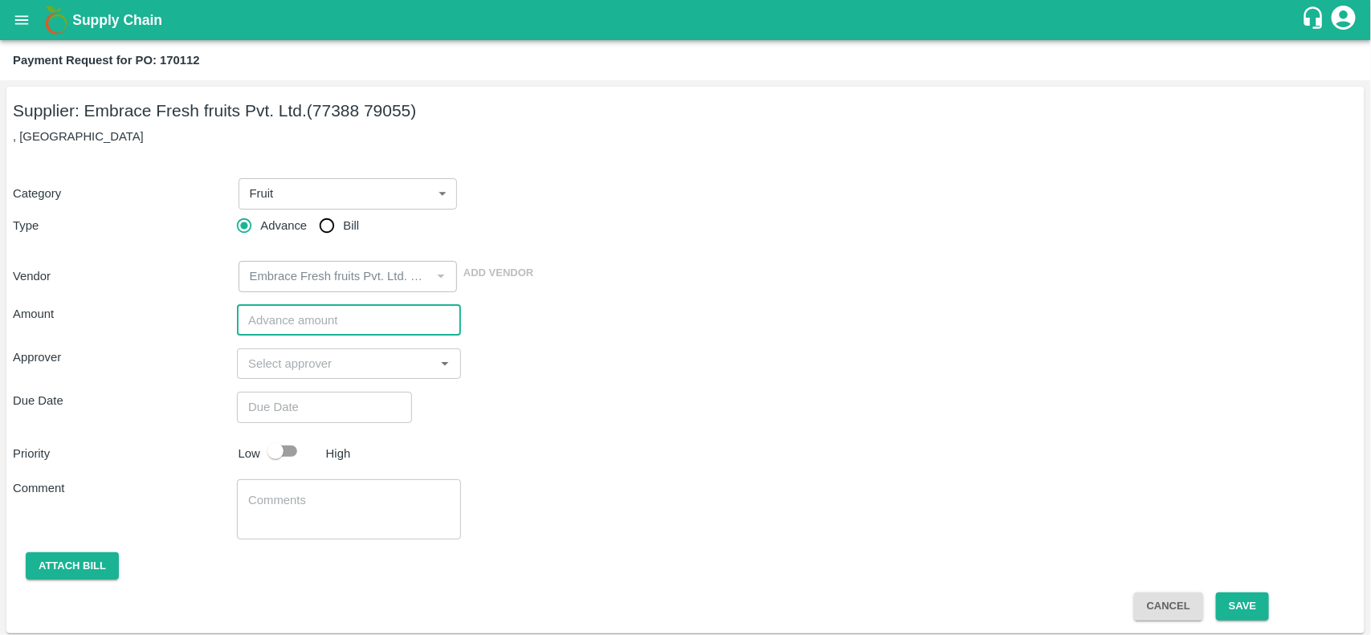
click at [279, 318] on input "number" at bounding box center [349, 320] width 224 height 31
type input "1520000"
click at [324, 379] on div "Amount 1520000 ​ Approver ​ Due Date ​ Priority Low High Comment x ​ Attach bil…" at bounding box center [685, 456] width 1345 height 329
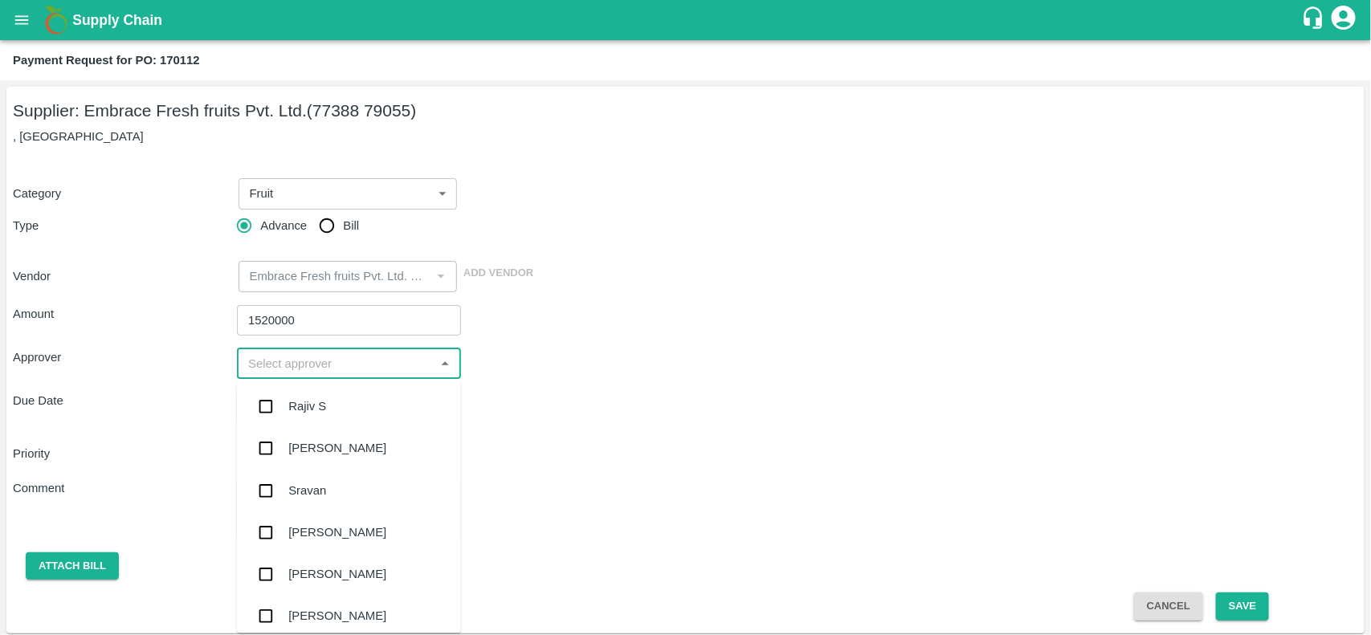
click at [319, 363] on input "input" at bounding box center [336, 363] width 188 height 21
type input "h"
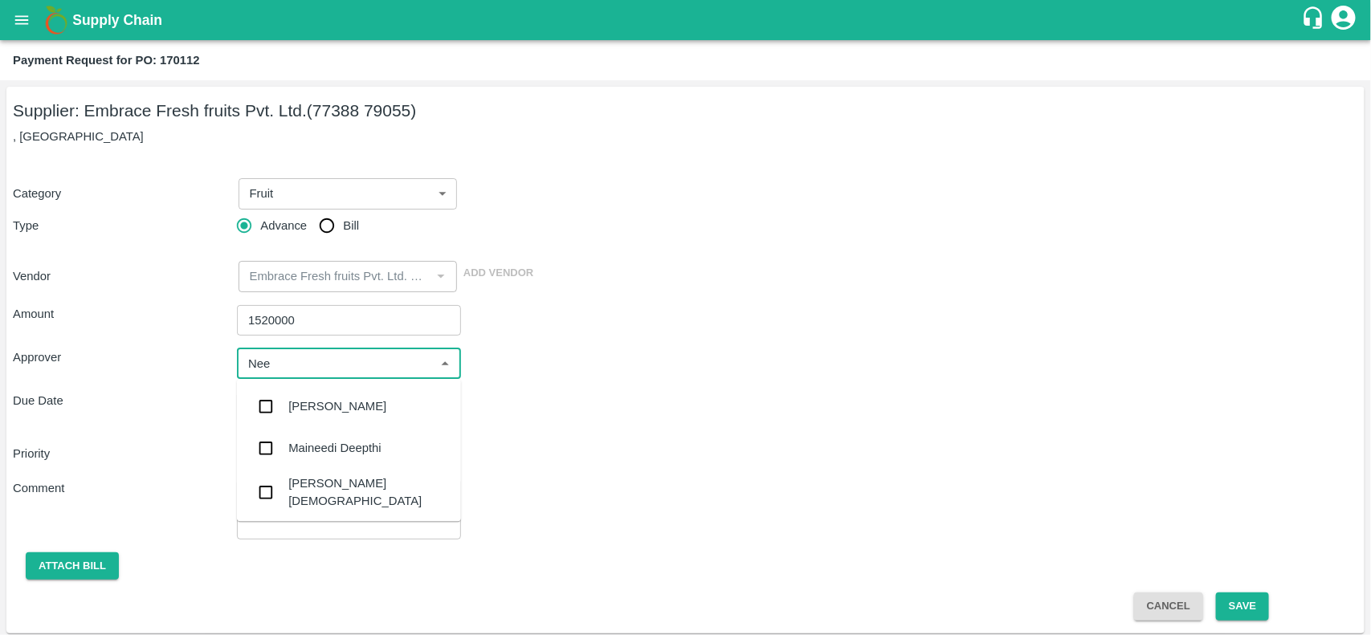
type input "Neet"
click at [304, 454] on div "[PERSON_NAME][DEMOGRAPHIC_DATA]" at bounding box center [368, 451] width 160 height 36
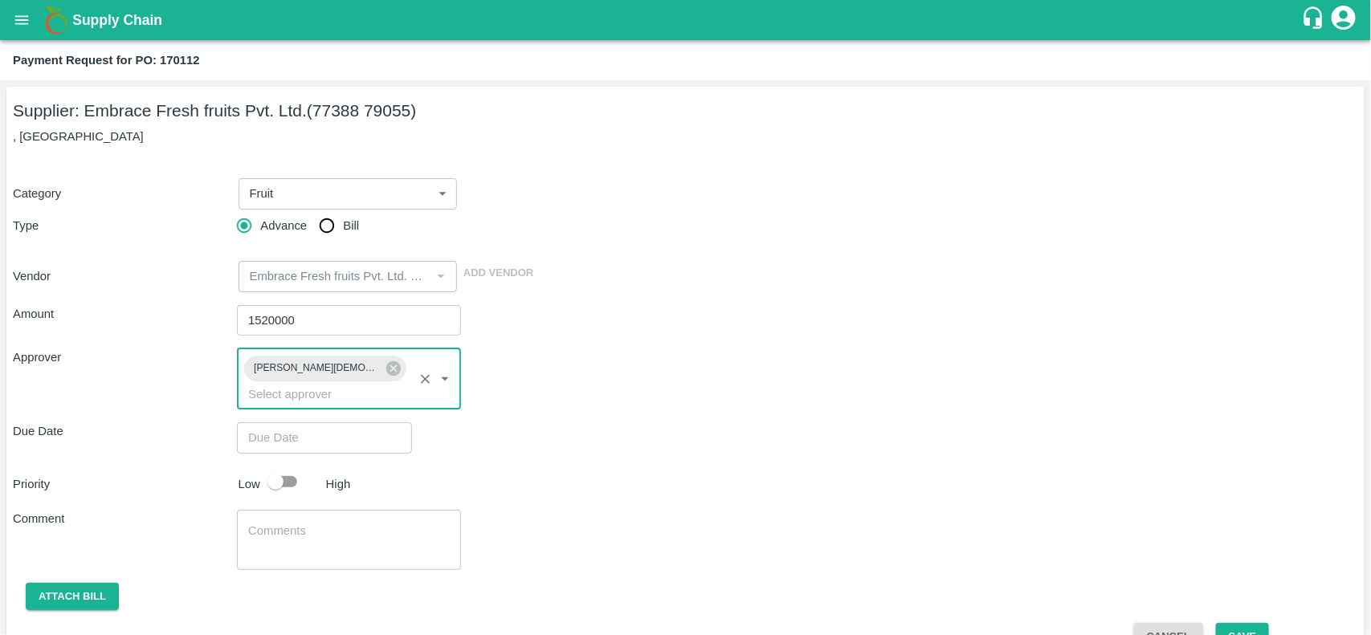
type input "DD/MM/YYYY hh:mm aa"
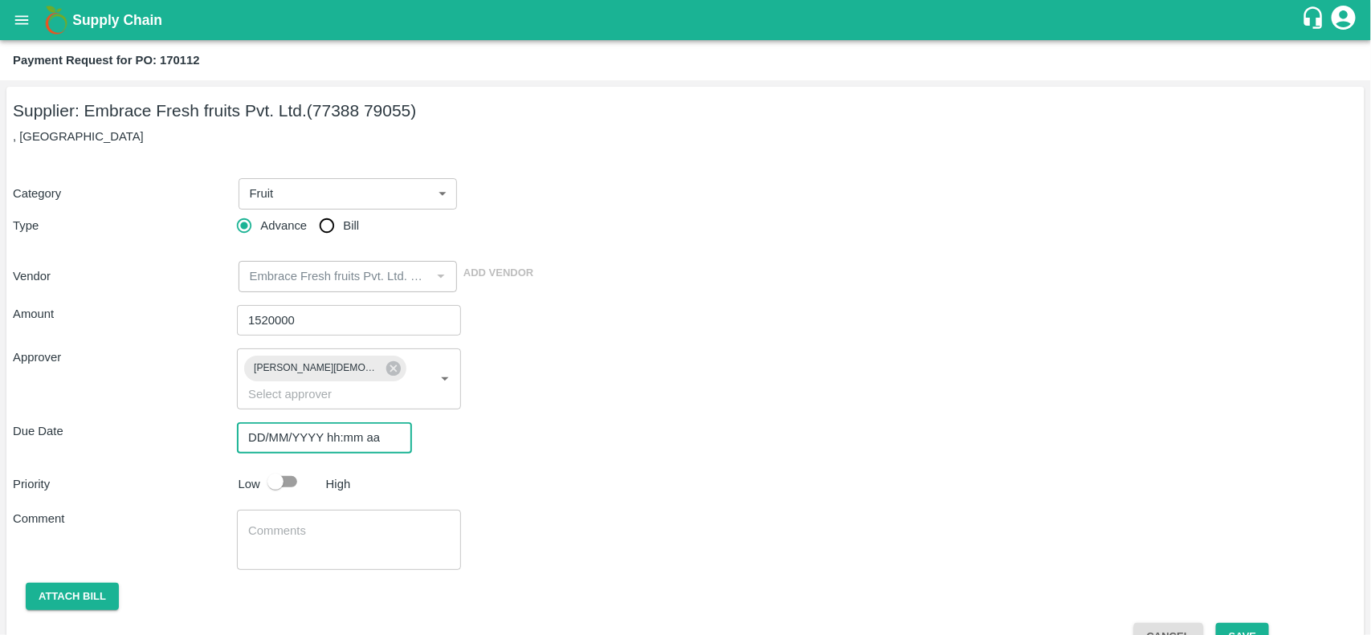
click at [324, 423] on input "DD/MM/YYYY hh:mm aa" at bounding box center [319, 438] width 164 height 31
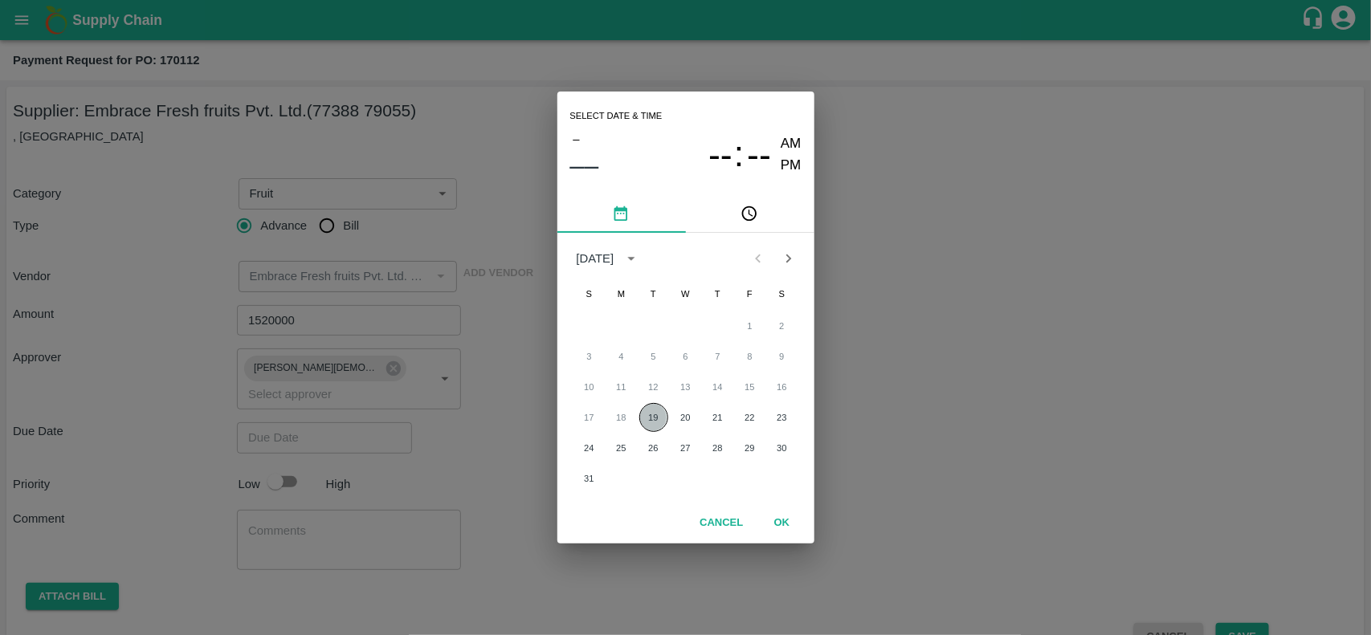
click at [649, 427] on button "19" at bounding box center [653, 417] width 29 height 29
type input "19/08/2025 12:00 AM"
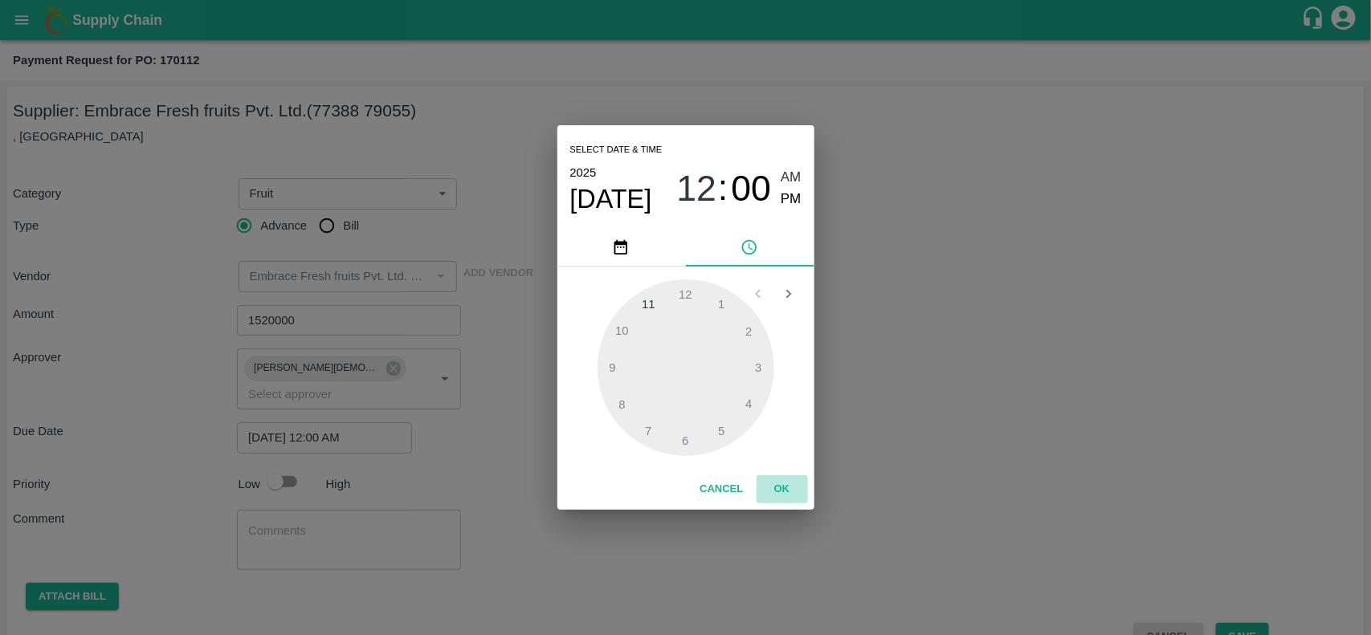
click at [779, 488] on button "OK" at bounding box center [782, 490] width 51 height 28
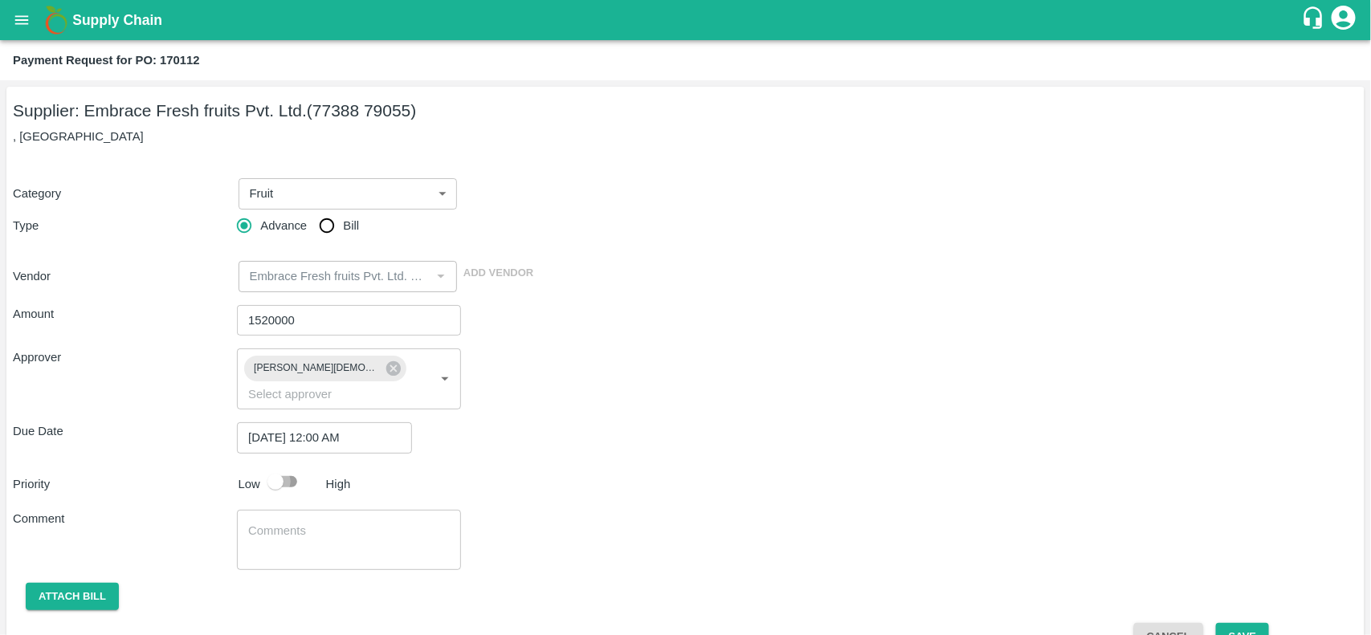
click at [266, 471] on input "checkbox" at bounding box center [276, 482] width 92 height 31
checkbox input "true"
click at [62, 583] on button "Attach bill" at bounding box center [72, 597] width 93 height 28
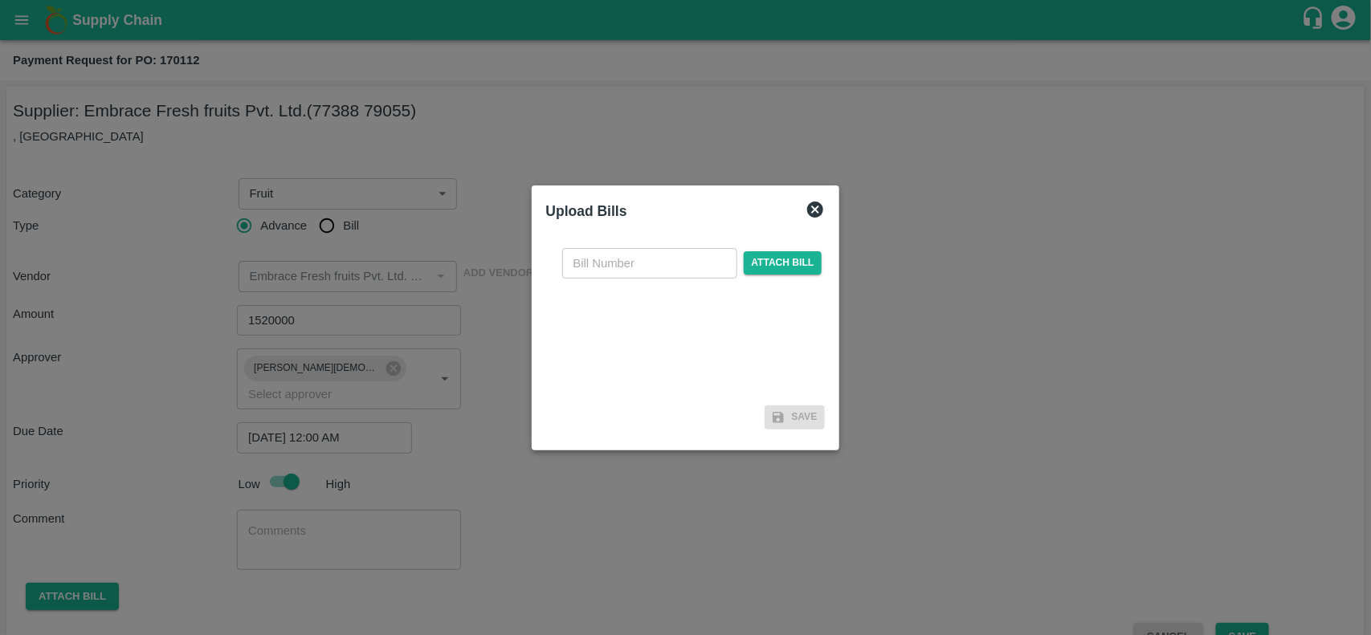
click at [781, 280] on div "​ Attach bill" at bounding box center [686, 317] width 280 height 165
click at [776, 266] on span "Attach bill" at bounding box center [783, 262] width 79 height 23
click at [0, 0] on input "Attach bill" at bounding box center [0, 0] width 0 height 0
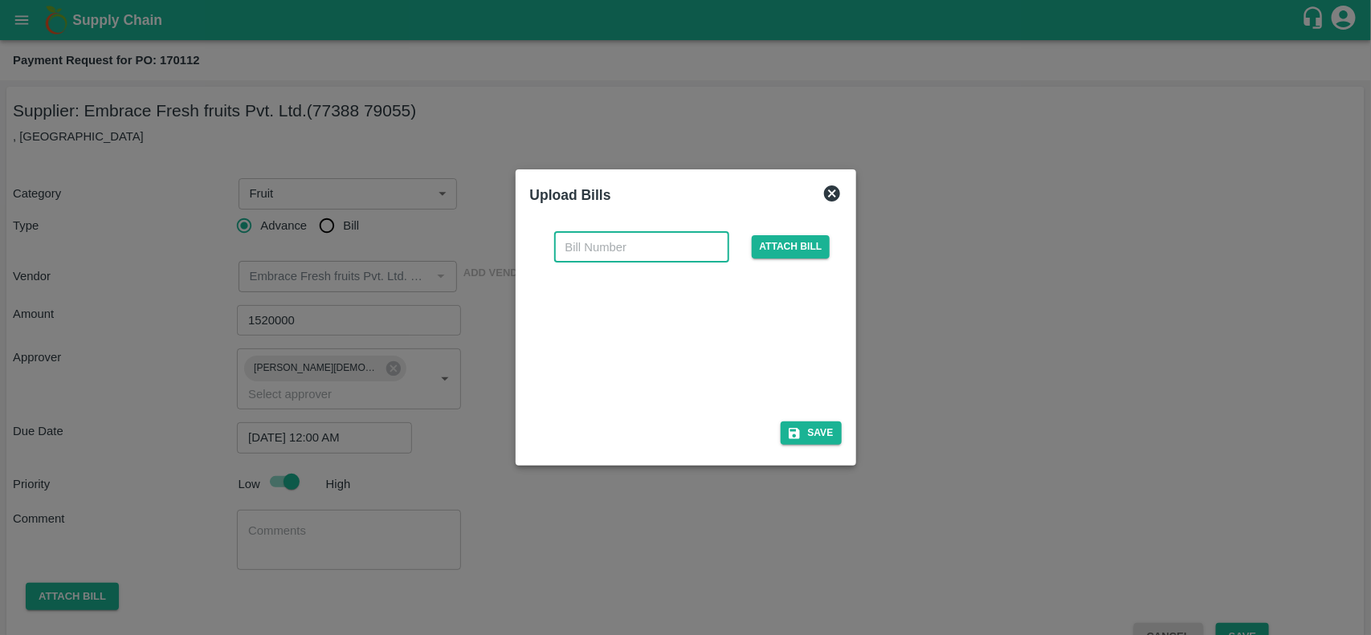
click at [594, 253] on input "text" at bounding box center [641, 247] width 175 height 31
type input "428/25-26"
click at [842, 438] on div "428/25-26 ​ Attach bill Save" at bounding box center [686, 336] width 325 height 246
click at [821, 436] on button "Save" at bounding box center [811, 433] width 61 height 23
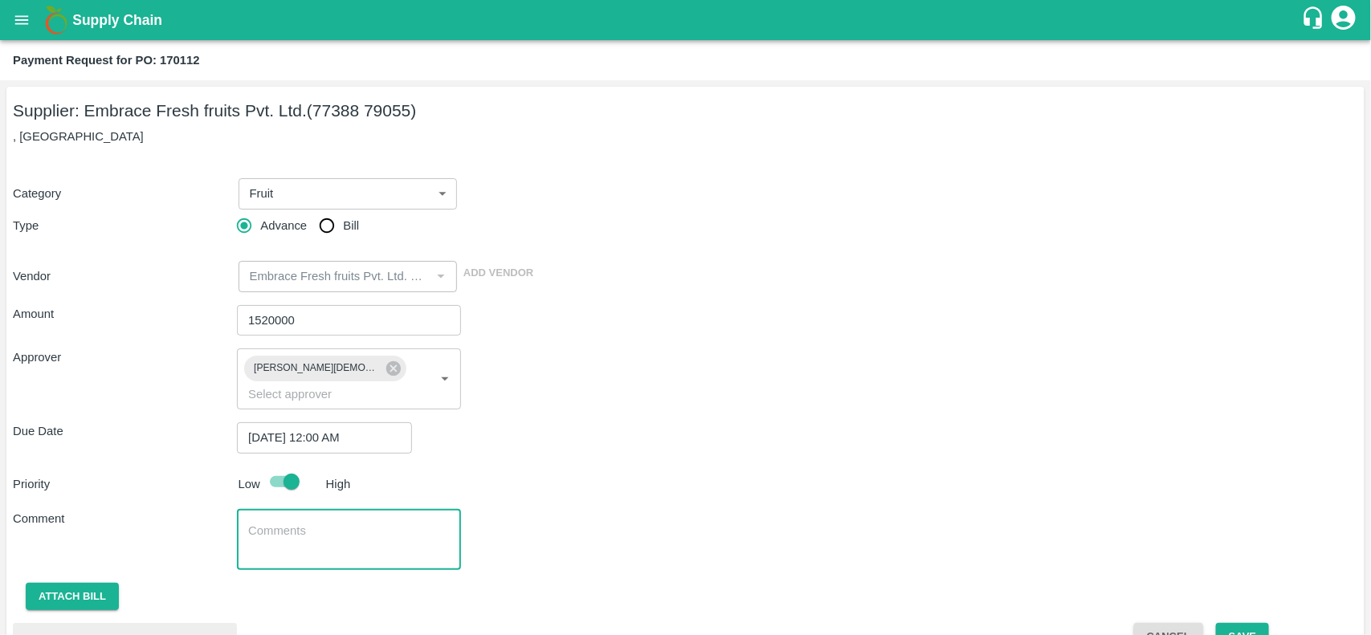
click at [283, 523] on textarea at bounding box center [349, 540] width 202 height 34
type textarea "50% adavnce for prebooking"
click at [1241, 623] on button "Save" at bounding box center [1242, 637] width 53 height 28
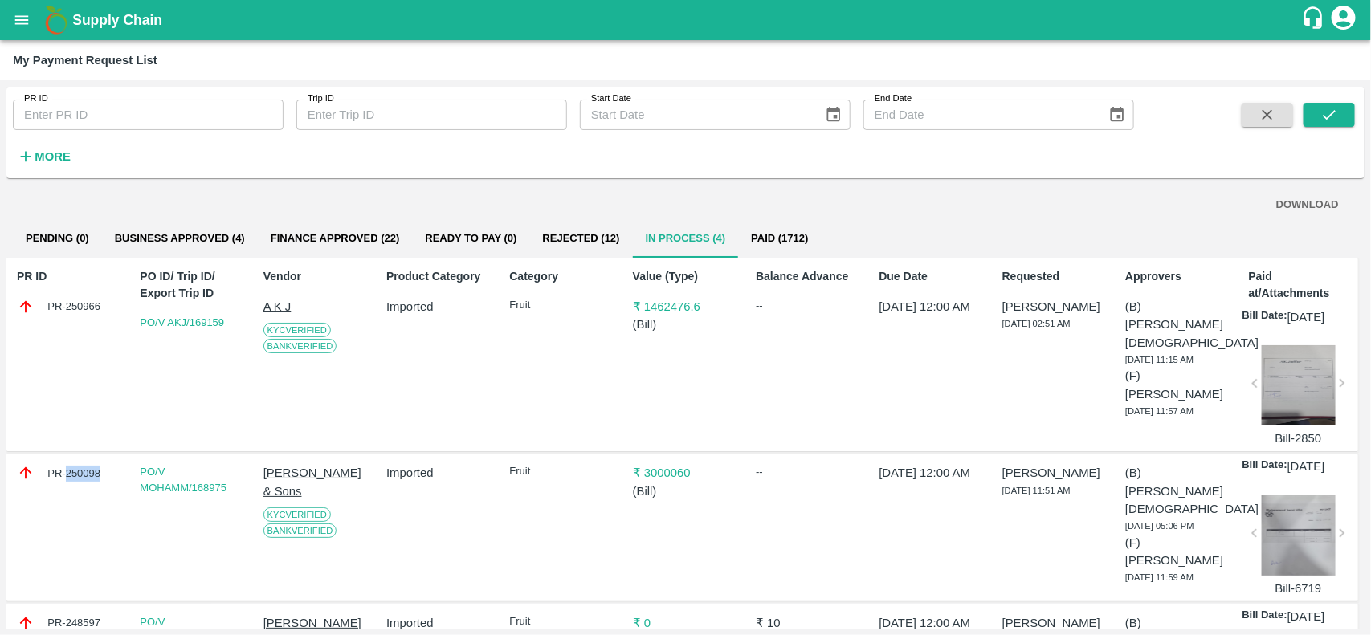
scroll to position [30, 0]
